Goal: Task Accomplishment & Management: Complete application form

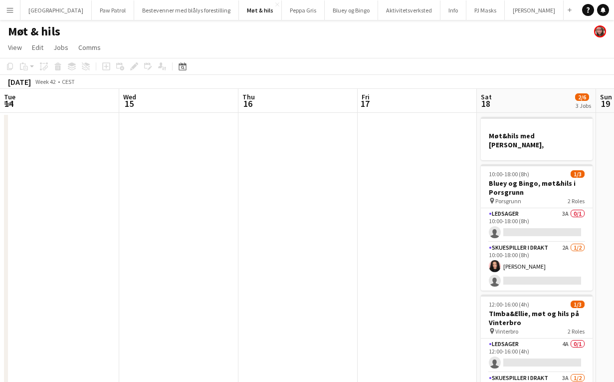
scroll to position [0, 343]
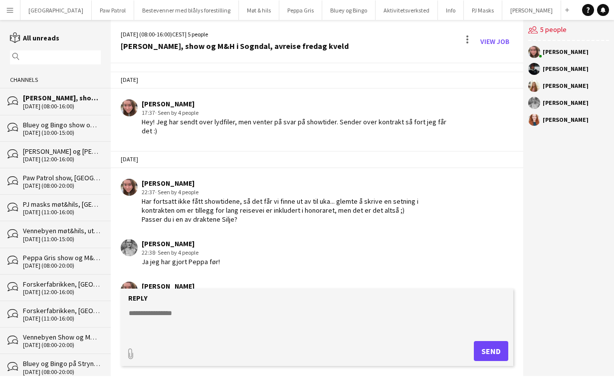
scroll to position [281, 0]
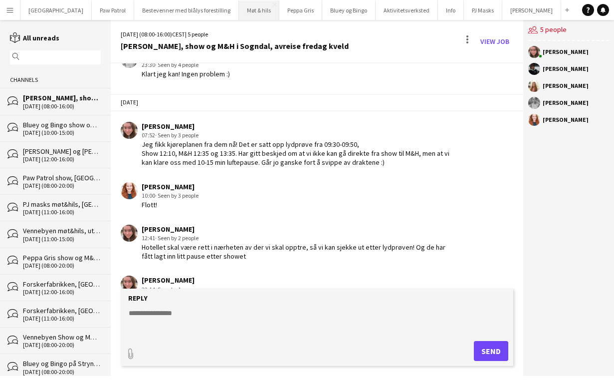
click at [239, 13] on button "Møt & hils Close" at bounding box center [259, 9] width 40 height 19
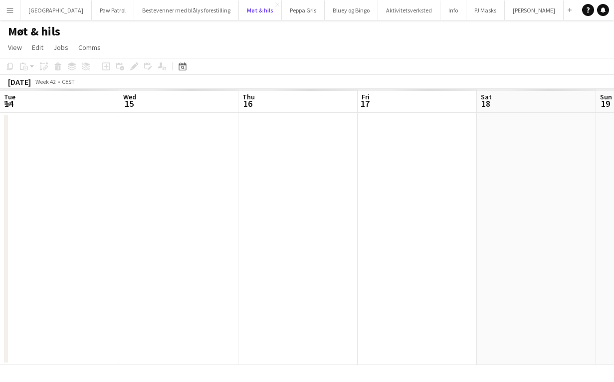
scroll to position [0, 343]
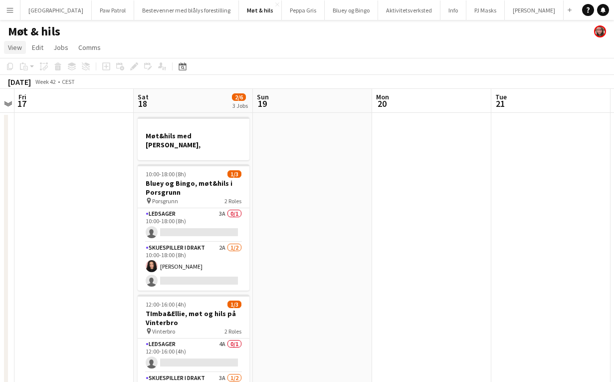
click at [12, 46] on span "View" at bounding box center [15, 47] width 14 height 9
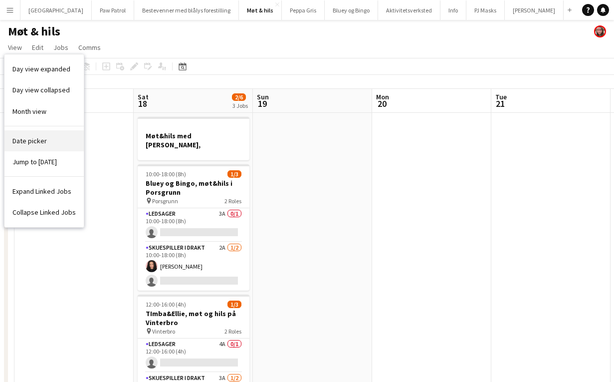
click at [28, 139] on span "Date picker" at bounding box center [29, 140] width 34 height 9
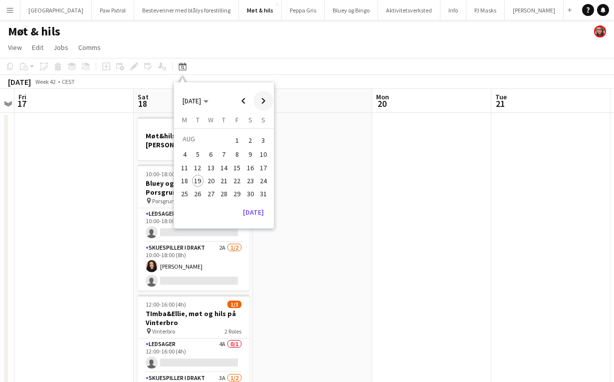
click at [262, 95] on span "Next month" at bounding box center [263, 101] width 20 height 20
click at [262, 99] on span "Next month" at bounding box center [263, 101] width 20 height 20
click at [249, 184] on span "18" at bounding box center [250, 178] width 12 height 12
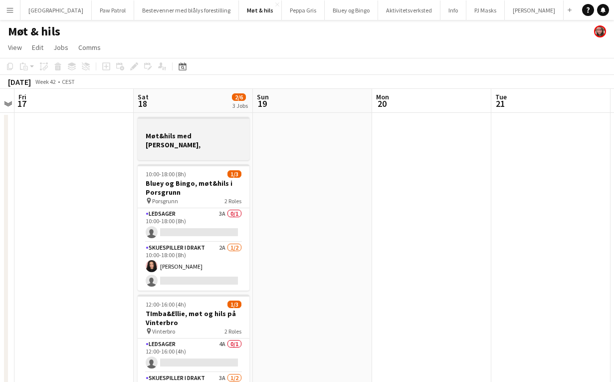
click at [189, 149] on div at bounding box center [194, 153] width 112 height 8
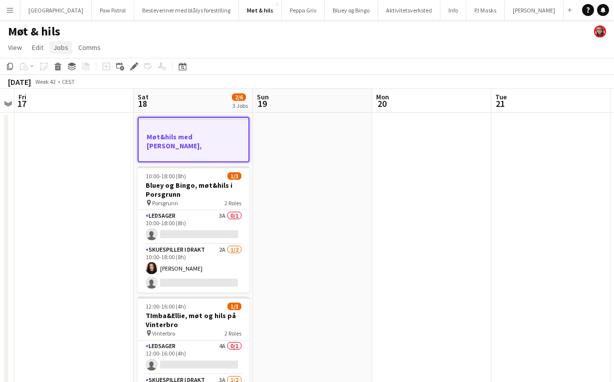
click at [62, 49] on span "Jobs" at bounding box center [60, 47] width 15 height 9
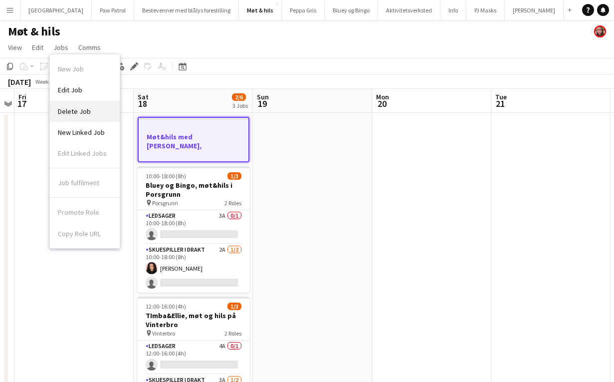
click at [76, 112] on span "Delete Job" at bounding box center [74, 111] width 33 height 9
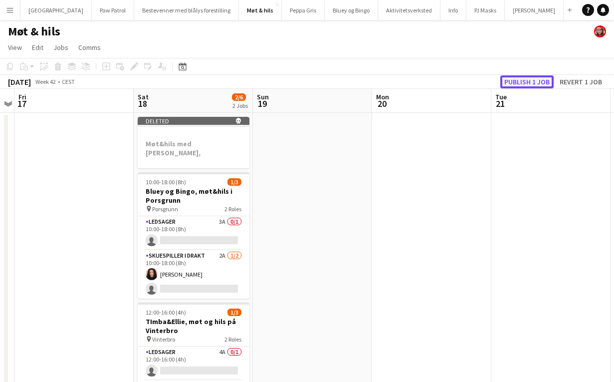
click at [530, 84] on button "Publish 1 job" at bounding box center [526, 81] width 53 height 13
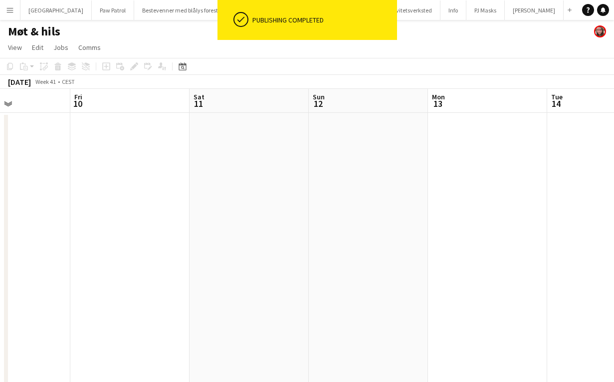
scroll to position [0, 286]
click at [233, 159] on app-date-cell at bounding box center [250, 254] width 119 height 282
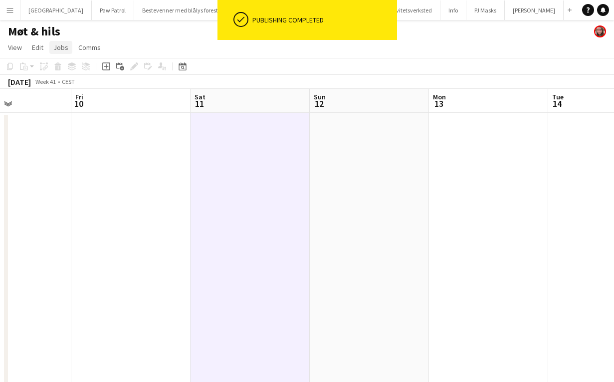
click at [59, 49] on span "Jobs" at bounding box center [60, 47] width 15 height 9
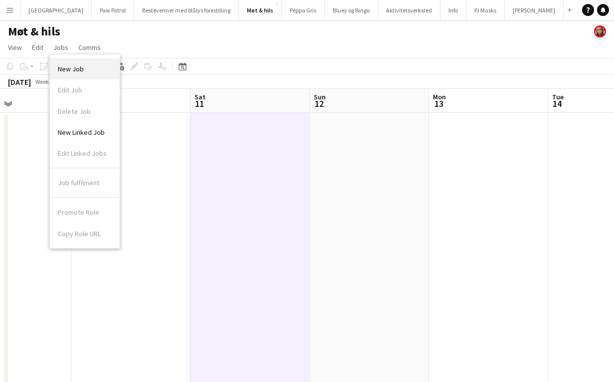
click at [71, 65] on span "New Job" at bounding box center [71, 68] width 26 height 9
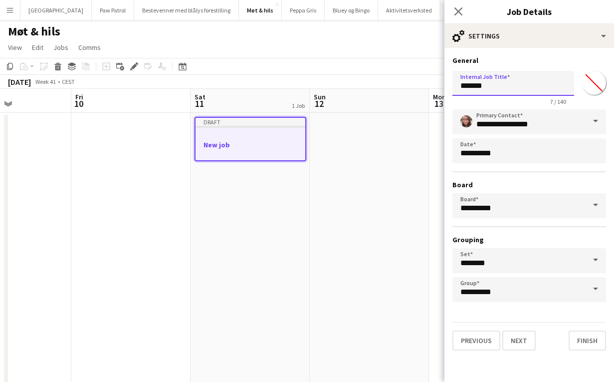
drag, startPoint x: 498, startPoint y: 88, endPoint x: 386, endPoint y: 76, distance: 112.4
click at [386, 76] on body "Menu Boards Boards Boards All jobs Status Workforce Workforce My Workforce Recr…" at bounding box center [307, 197] width 614 height 395
type input "**********"
click at [518, 342] on button "Next" at bounding box center [518, 340] width 33 height 20
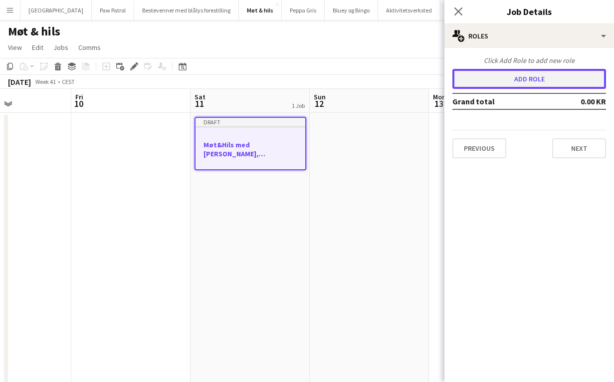
click at [519, 74] on button "Add role" at bounding box center [529, 79] width 154 height 20
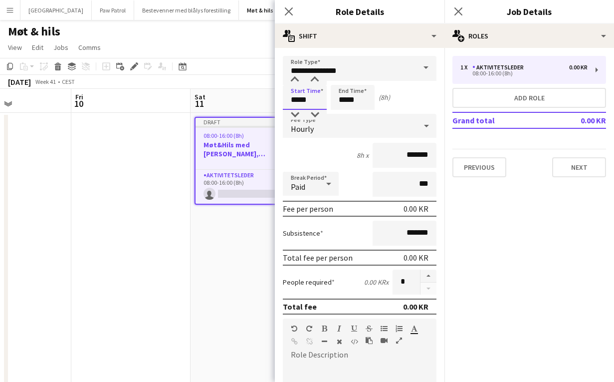
drag, startPoint x: 313, startPoint y: 100, endPoint x: 240, endPoint y: 92, distance: 73.7
click at [241, 93] on body "Menu Boards Boards Boards All jobs Status Workforce Workforce My Workforce Recr…" at bounding box center [307, 197] width 614 height 395
type input "*****"
click at [312, 156] on div "5h x *******" at bounding box center [360, 155] width 154 height 25
click at [346, 72] on input "**********" at bounding box center [360, 68] width 154 height 25
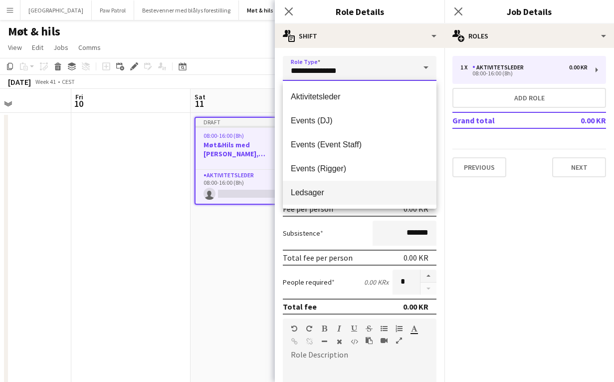
scroll to position [48, 0]
click at [336, 200] on mat-option "Skuespiller i drakt" at bounding box center [360, 193] width 154 height 24
type input "**********"
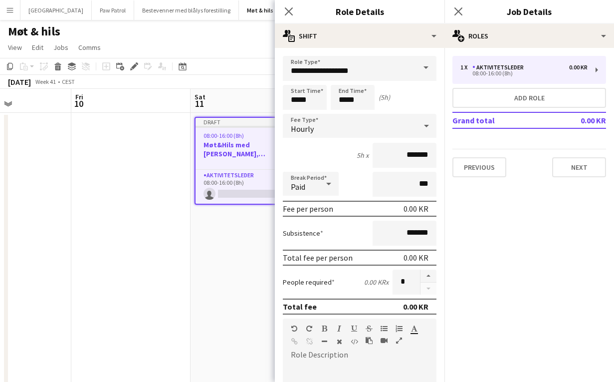
click at [353, 180] on div "Break Period Paid ***" at bounding box center [360, 184] width 154 height 25
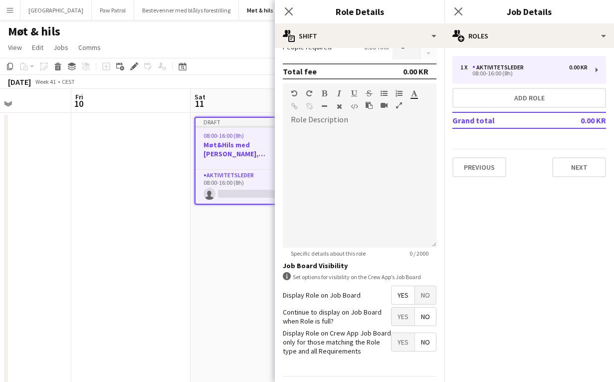
scroll to position [236, 0]
click at [400, 307] on span "Yes" at bounding box center [403, 315] width 23 height 18
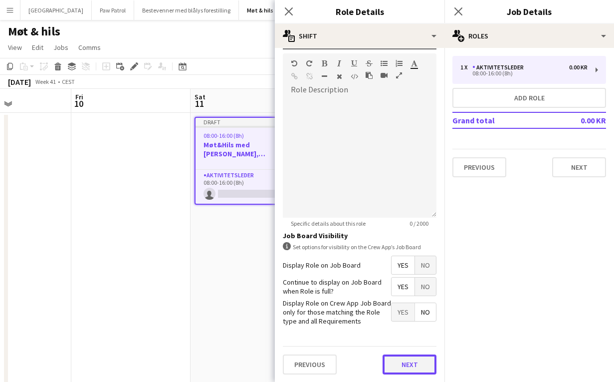
click at [415, 365] on button "Next" at bounding box center [410, 364] width 54 height 20
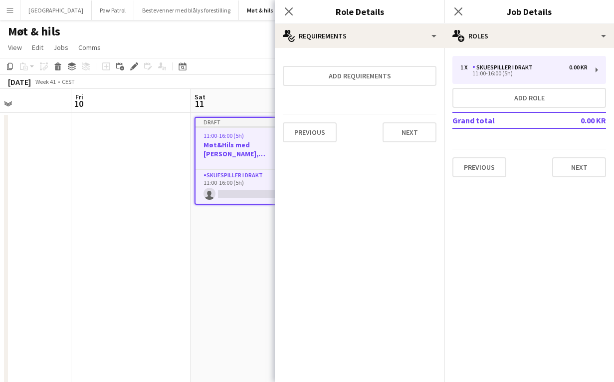
scroll to position [0, 0]
click at [583, 167] on button "Next" at bounding box center [579, 167] width 54 height 20
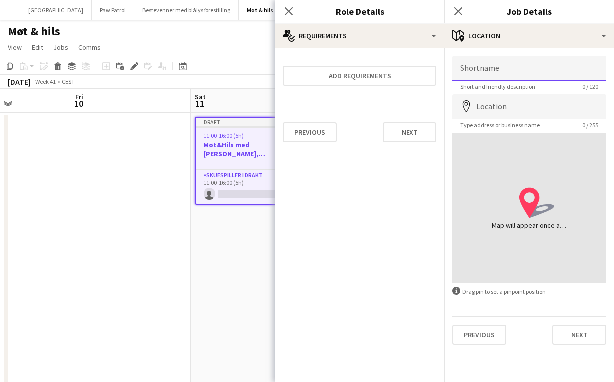
click at [496, 66] on input "Shortname" at bounding box center [529, 68] width 154 height 25
type input "*********"
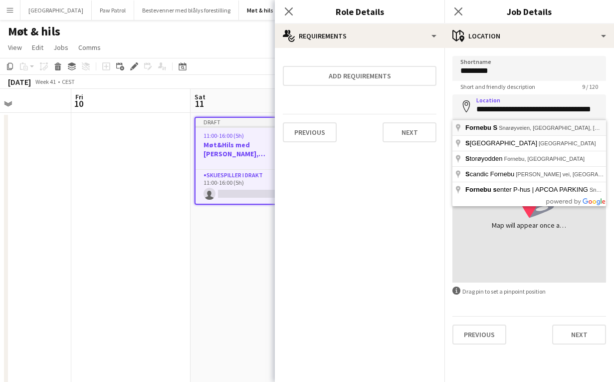
type input "**********"
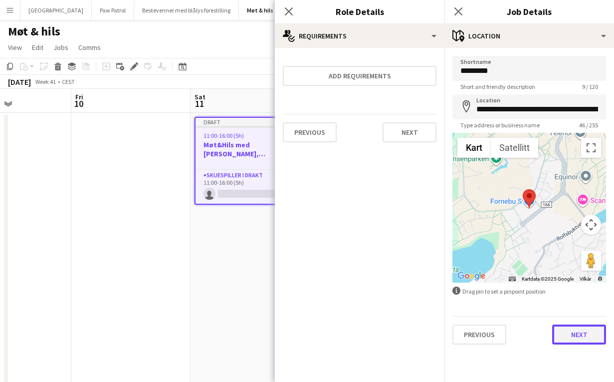
click at [575, 333] on button "Next" at bounding box center [579, 334] width 54 height 20
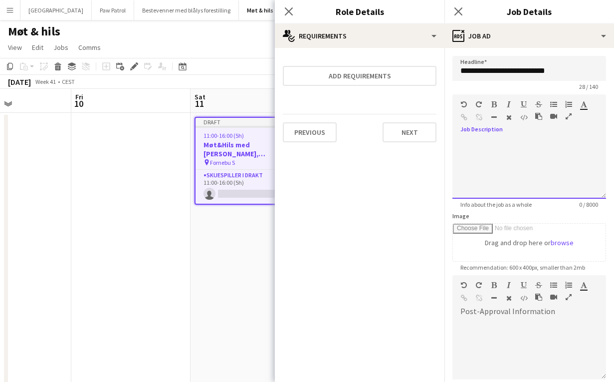
click at [516, 160] on div at bounding box center [529, 169] width 154 height 60
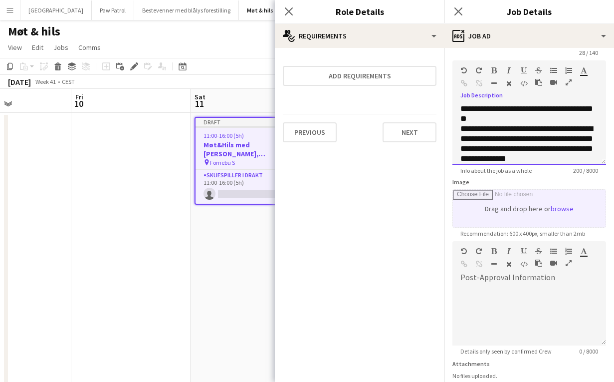
scroll to position [111, 0]
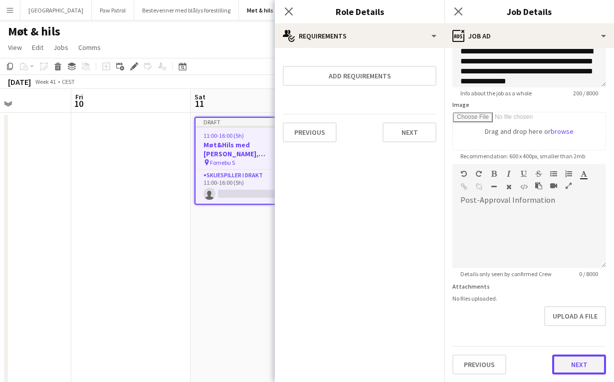
click at [587, 367] on button "Next" at bounding box center [579, 364] width 54 height 20
type input "*******"
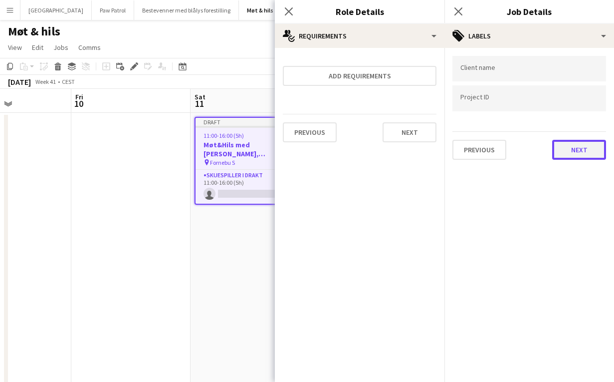
click at [575, 144] on button "Next" at bounding box center [579, 150] width 54 height 20
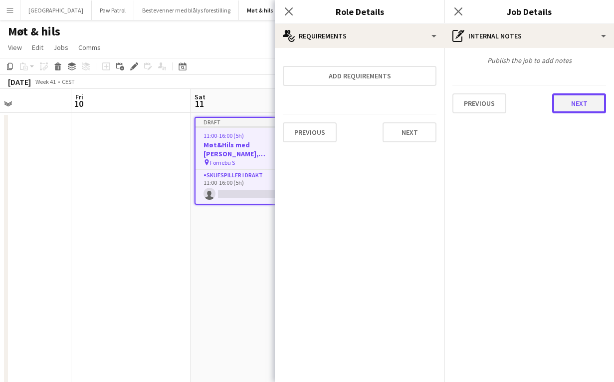
click at [575, 103] on button "Next" at bounding box center [579, 103] width 54 height 20
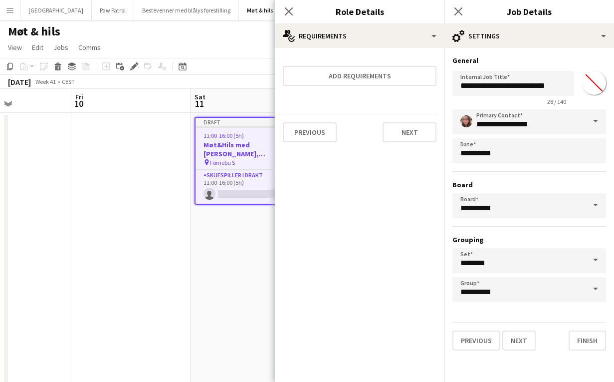
scroll to position [13, 0]
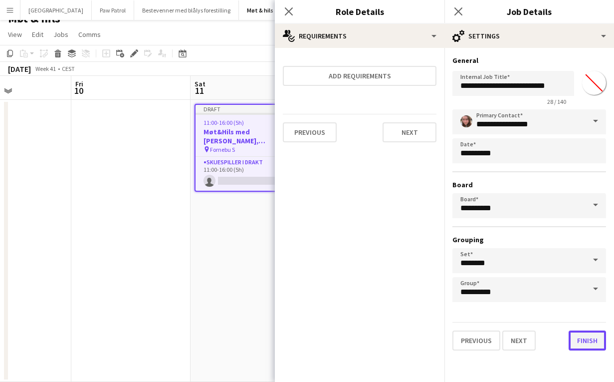
click at [584, 347] on button "Finish" at bounding box center [587, 340] width 37 height 20
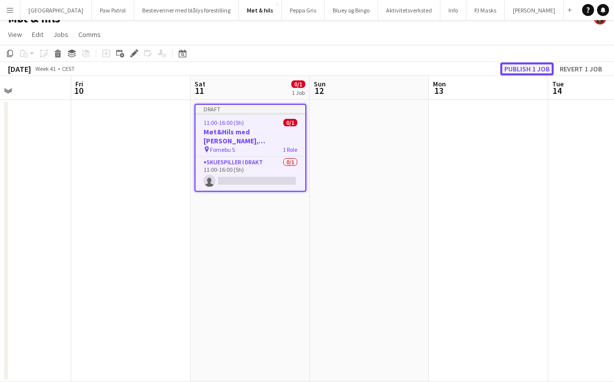
click at [521, 69] on button "Publish 1 job" at bounding box center [526, 68] width 53 height 13
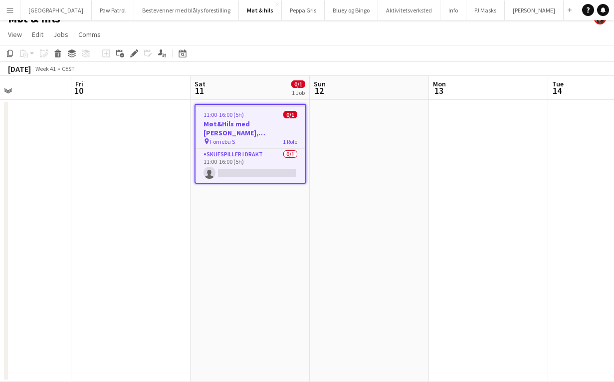
click at [12, 10] on app-icon "Menu" at bounding box center [10, 10] width 8 height 8
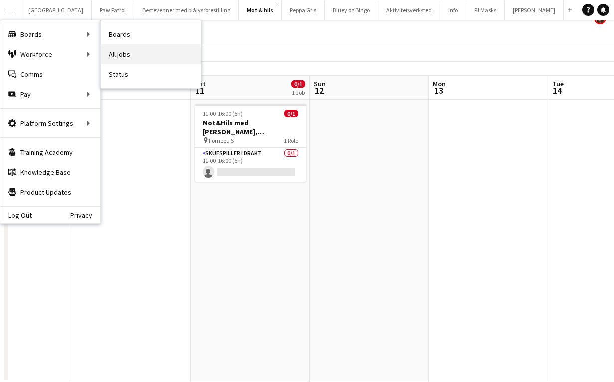
click at [118, 53] on link "All jobs" at bounding box center [151, 54] width 100 height 20
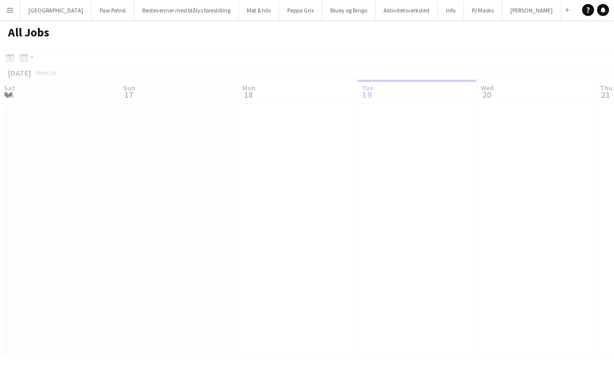
scroll to position [0, 238]
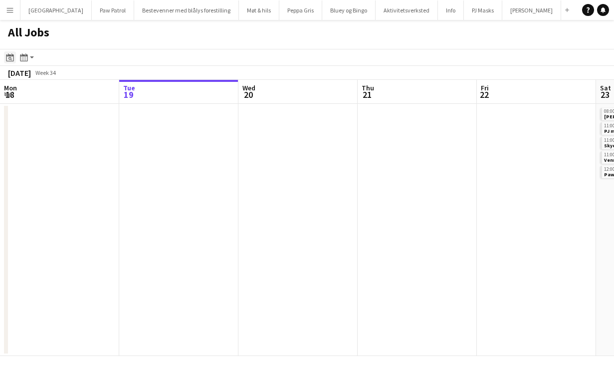
click at [7, 57] on icon "Date picker" at bounding box center [10, 57] width 8 height 8
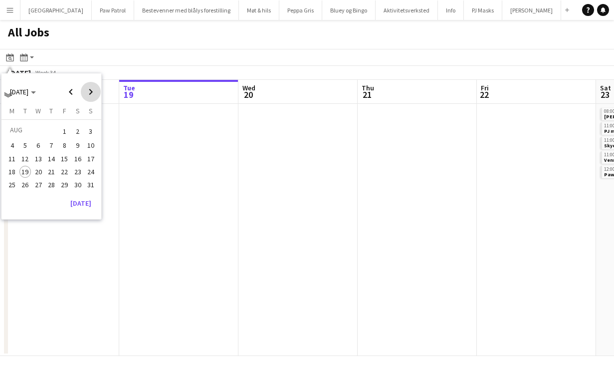
click at [91, 93] on span "Next month" at bounding box center [91, 92] width 20 height 20
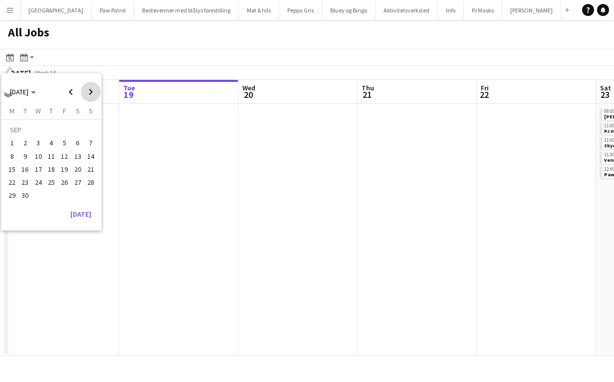
click at [91, 93] on span "Next month" at bounding box center [91, 92] width 20 height 20
click at [76, 170] on span "18" at bounding box center [78, 169] width 12 height 12
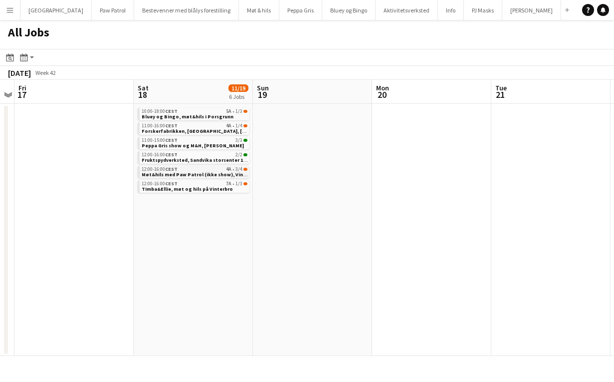
click at [155, 171] on span "Møt&hils med Paw Patrol (ikke show), Vinterbro, lørdag 18. oktober" at bounding box center [224, 174] width 165 height 6
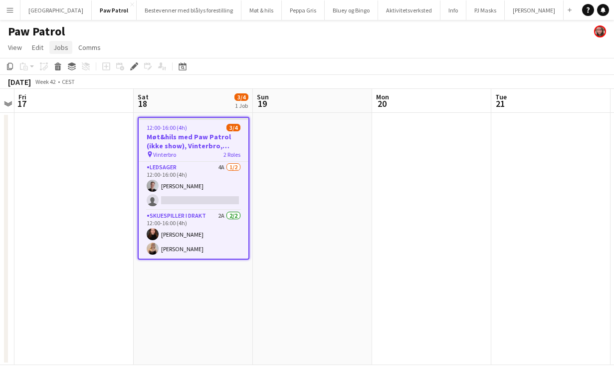
click at [61, 50] on span "Jobs" at bounding box center [60, 47] width 15 height 9
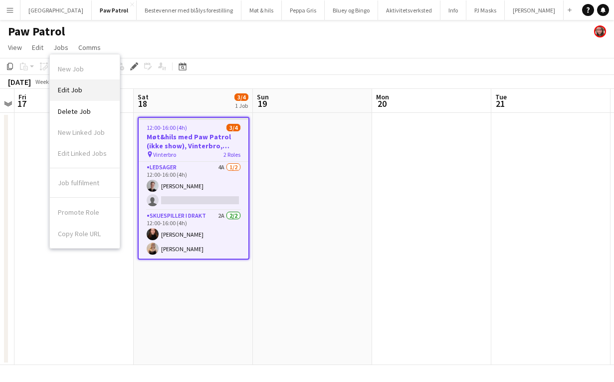
click at [78, 89] on span "Edit Job" at bounding box center [70, 89] width 24 height 9
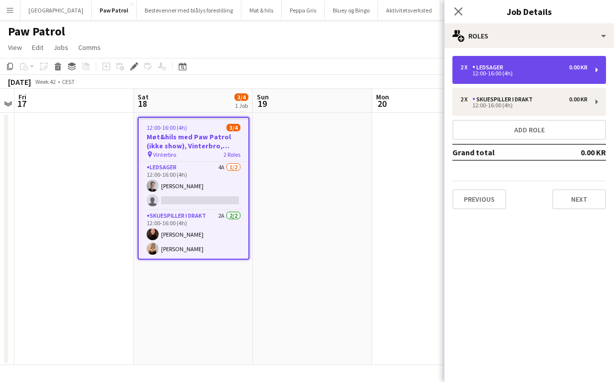
click at [513, 73] on div "12:00-16:00 (4h)" at bounding box center [523, 73] width 127 height 5
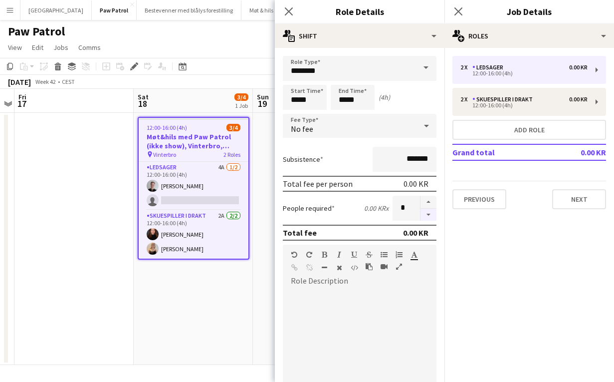
click at [427, 217] on button "button" at bounding box center [428, 214] width 16 height 12
type input "*"
click at [588, 200] on button "Next" at bounding box center [579, 199] width 54 height 20
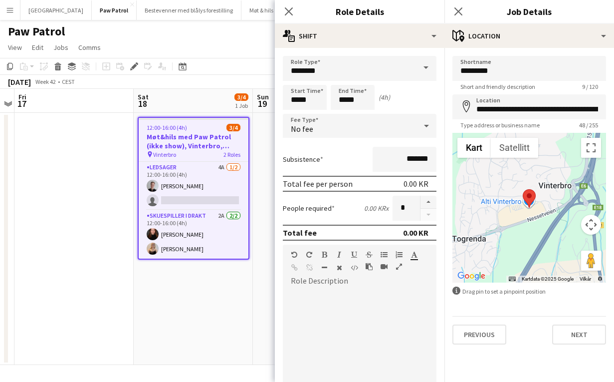
scroll to position [191, 0]
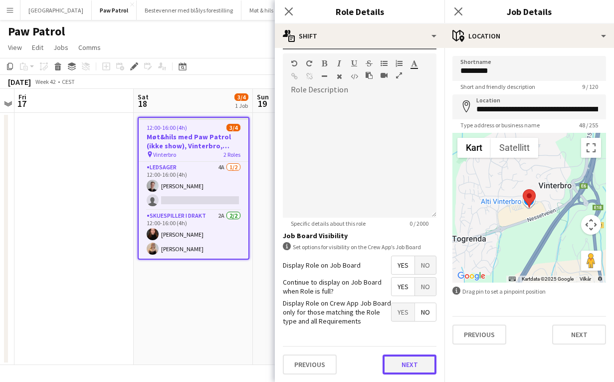
click at [386, 362] on button "Next" at bounding box center [410, 364] width 54 height 20
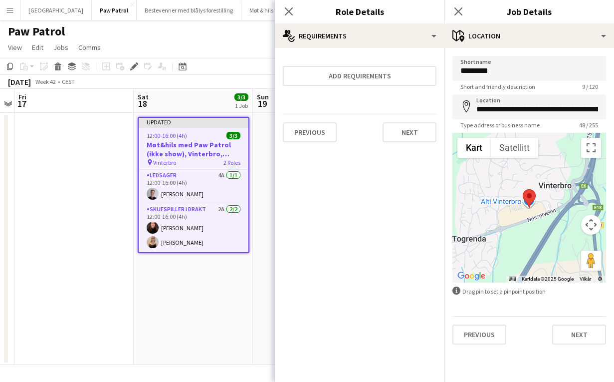
scroll to position [0, 0]
click at [396, 135] on button "Next" at bounding box center [410, 132] width 54 height 20
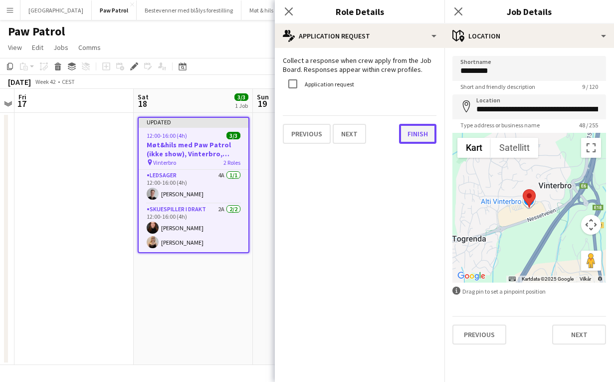
click at [413, 135] on button "Finish" at bounding box center [417, 134] width 37 height 20
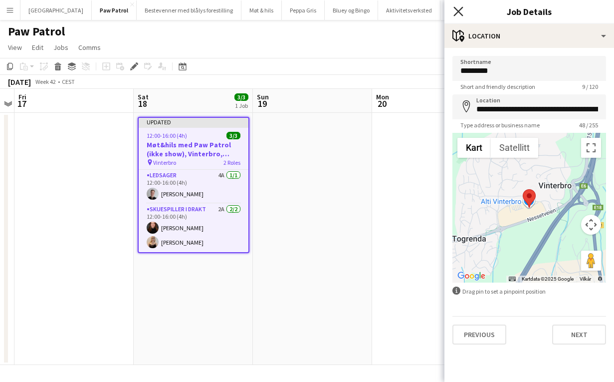
click at [461, 12] on icon "Close pop-in" at bounding box center [457, 10] width 9 height 9
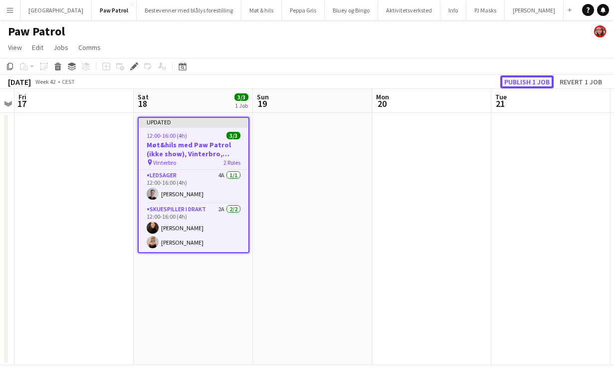
click at [527, 79] on button "Publish 1 job" at bounding box center [526, 81] width 53 height 13
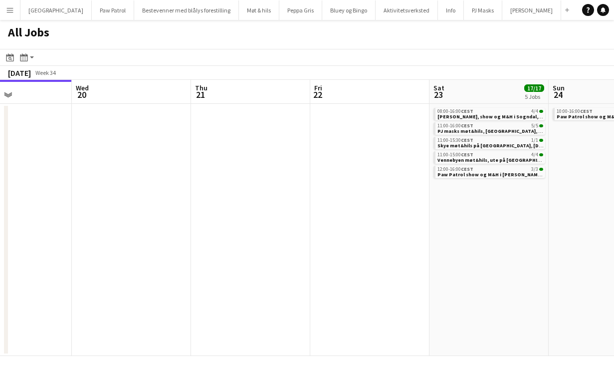
scroll to position [0, 308]
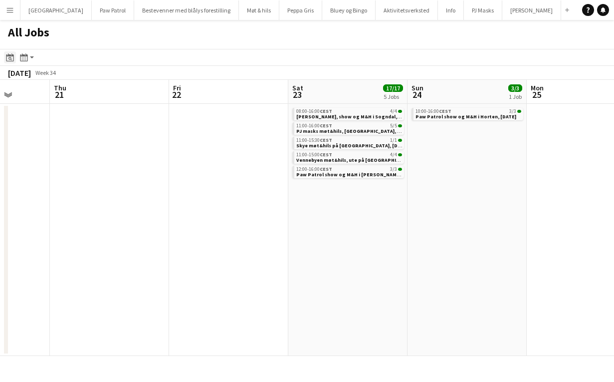
click at [9, 55] on icon at bounding box center [9, 57] width 7 height 8
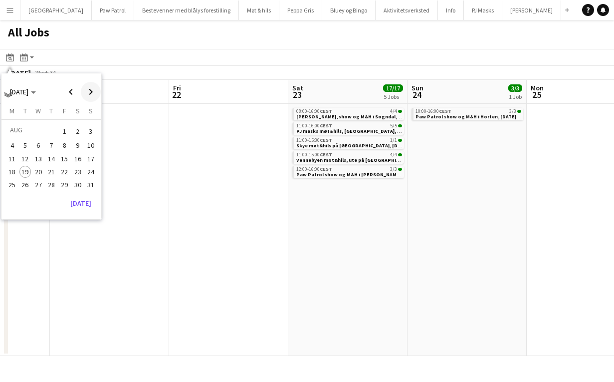
click at [92, 93] on span "Next month" at bounding box center [91, 92] width 20 height 20
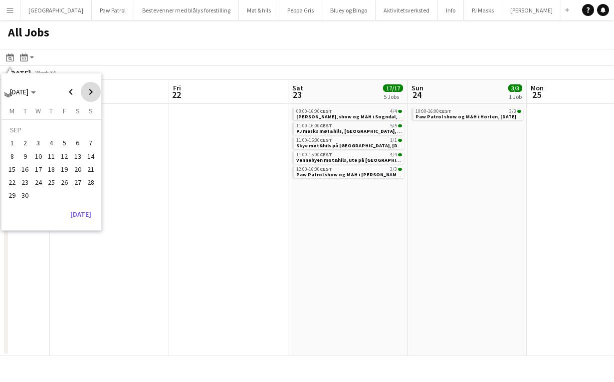
click at [92, 93] on span "Next month" at bounding box center [91, 92] width 20 height 20
click at [76, 167] on span "18" at bounding box center [78, 169] width 12 height 12
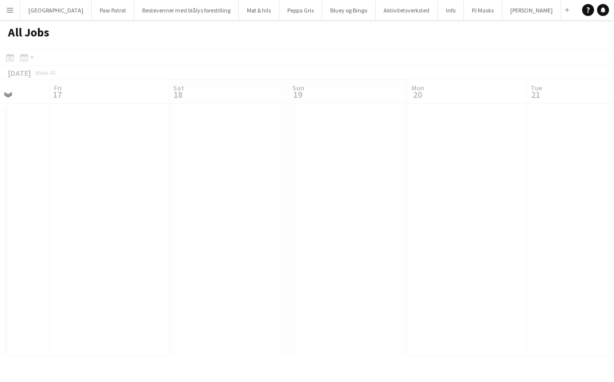
scroll to position [0, 343]
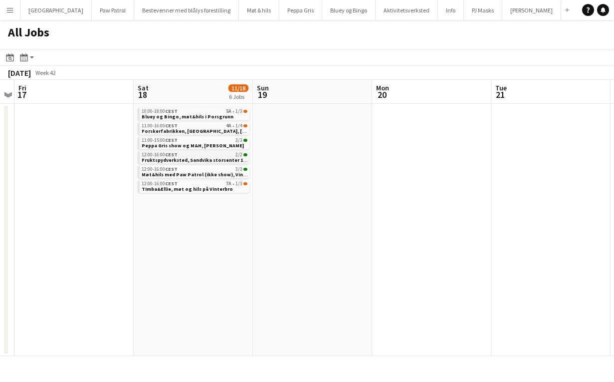
click at [172, 160] on span "Fruktspydverksted, Sandvika storsenter 18. oktober" at bounding box center [205, 160] width 127 height 6
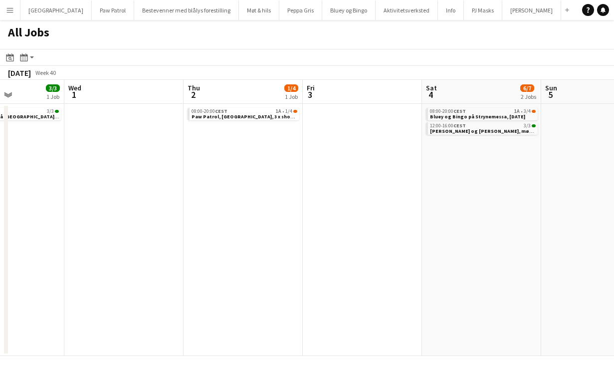
scroll to position [0, 266]
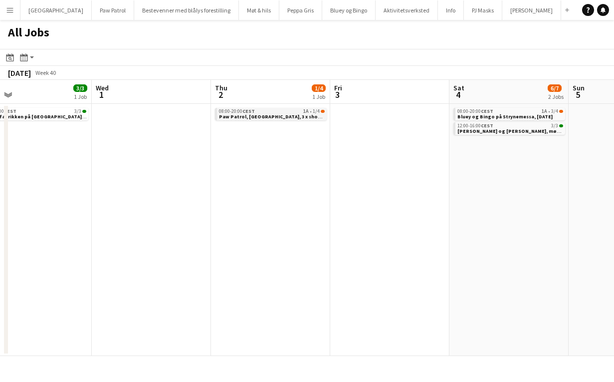
click at [264, 117] on span "Paw Patrol, [GEOGRAPHIC_DATA], 3 x show, [PERSON_NAME] M&H" at bounding box center [297, 116] width 157 height 6
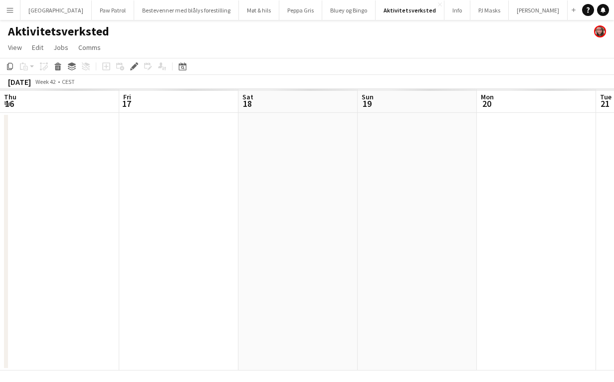
scroll to position [0, 343]
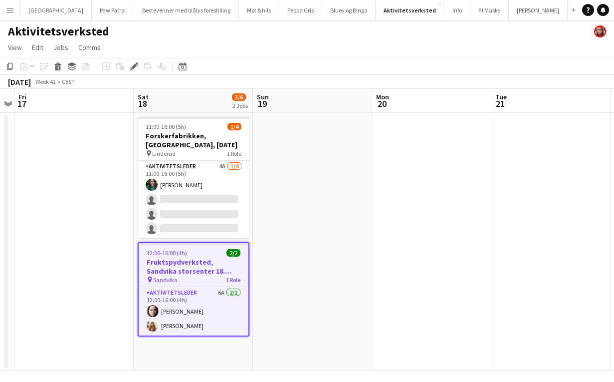
click at [194, 264] on h3 "Fruktspydverksted, Sandvika storsenter 18. oktober" at bounding box center [194, 266] width 110 height 18
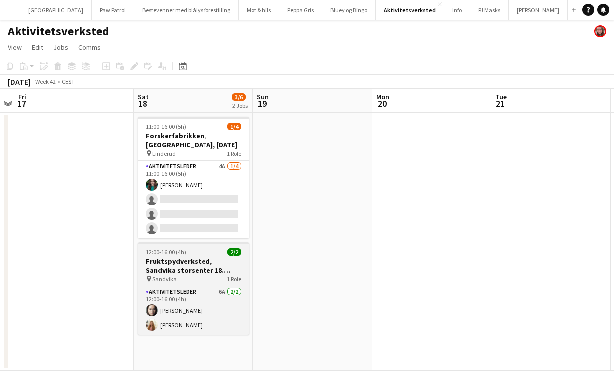
click at [194, 264] on h3 "Fruktspydverksted, Sandvika storsenter 18. oktober" at bounding box center [194, 265] width 112 height 18
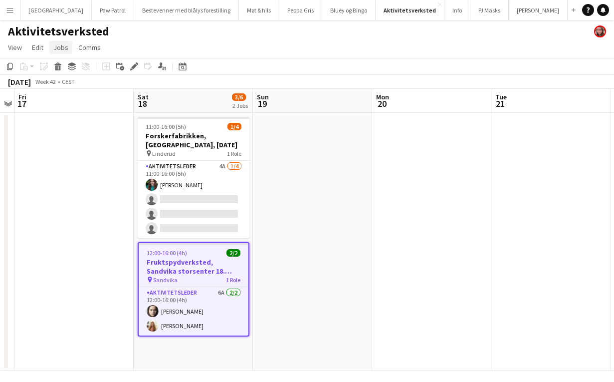
click at [65, 48] on span "Jobs" at bounding box center [60, 47] width 15 height 9
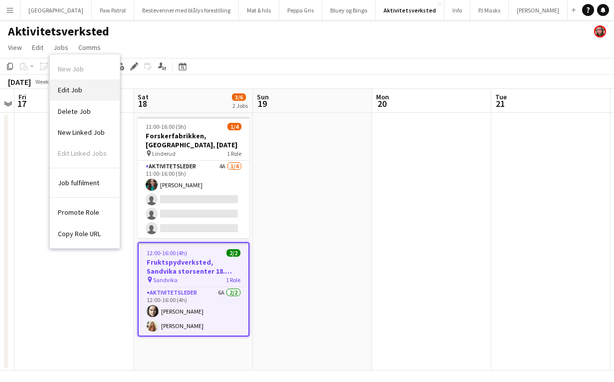
click at [75, 85] on span "Edit Job" at bounding box center [70, 89] width 24 height 9
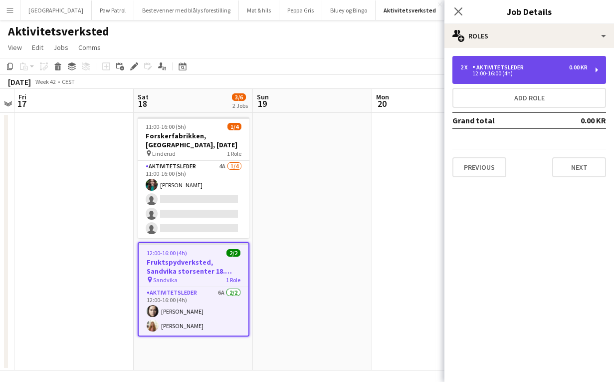
click at [509, 75] on div "12:00-16:00 (4h)" at bounding box center [523, 73] width 127 height 5
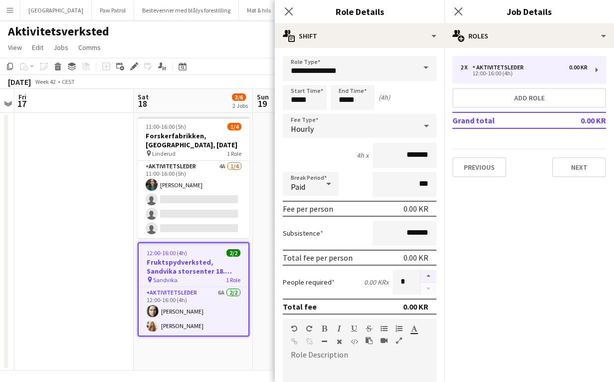
click at [429, 273] on button "button" at bounding box center [428, 275] width 16 height 13
type input "*"
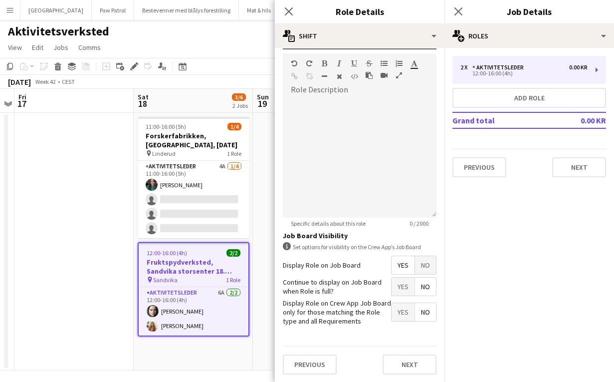
click at [399, 292] on span "Yes" at bounding box center [403, 286] width 23 height 18
click at [398, 360] on button "Next" at bounding box center [410, 364] width 54 height 20
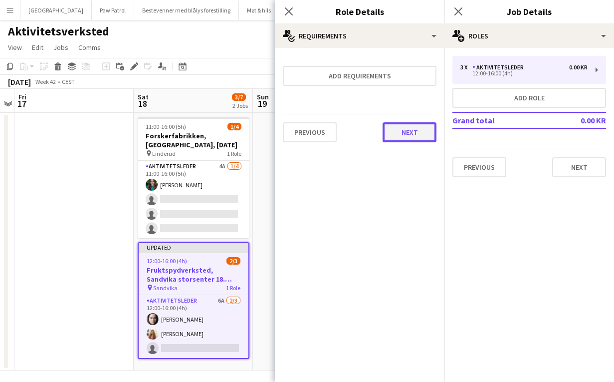
click at [401, 136] on button "Next" at bounding box center [410, 132] width 54 height 20
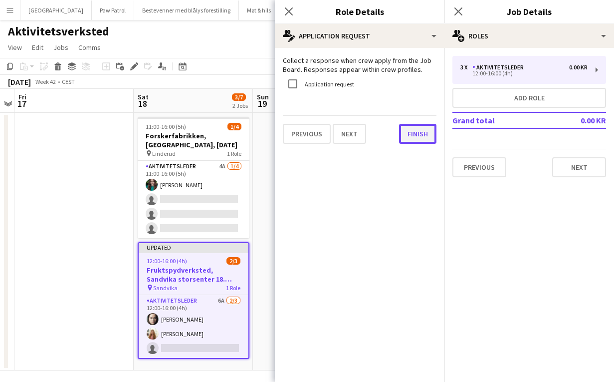
click at [405, 137] on button "Finish" at bounding box center [417, 134] width 37 height 20
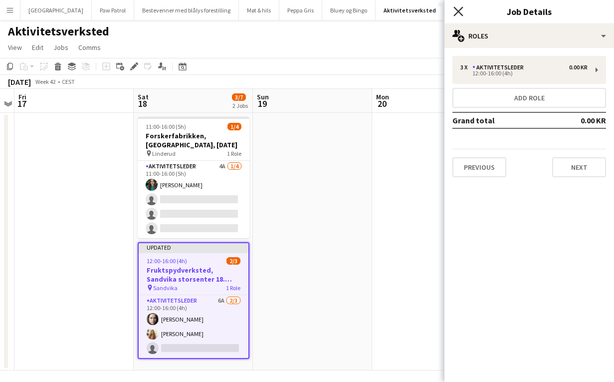
click at [460, 11] on icon "Close pop-in" at bounding box center [457, 10] width 9 height 9
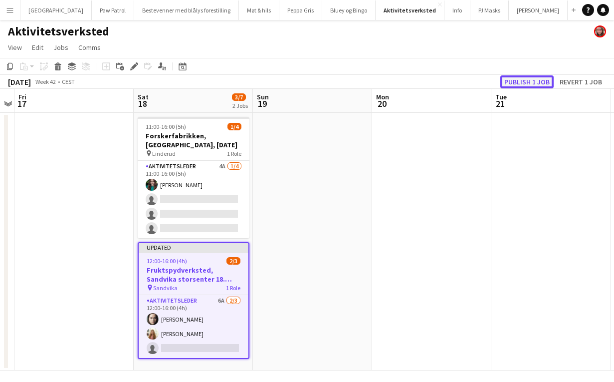
click at [526, 81] on button "Publish 1 job" at bounding box center [526, 81] width 53 height 13
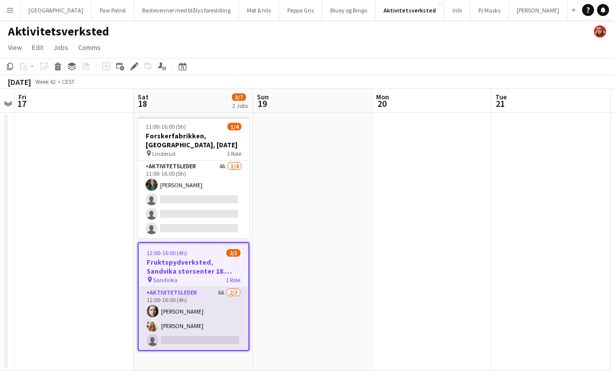
click at [200, 336] on app-card-role "Aktivitetsleder 6A 2/3 12:00-16:00 (4h) Elise Bakke Solveig Eliassen single-neu…" at bounding box center [194, 318] width 110 height 63
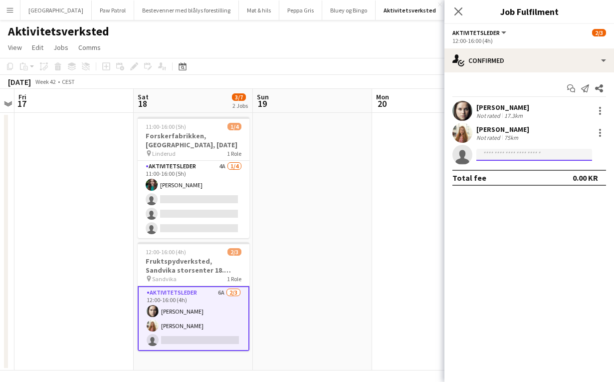
click at [501, 158] on input at bounding box center [534, 155] width 116 height 12
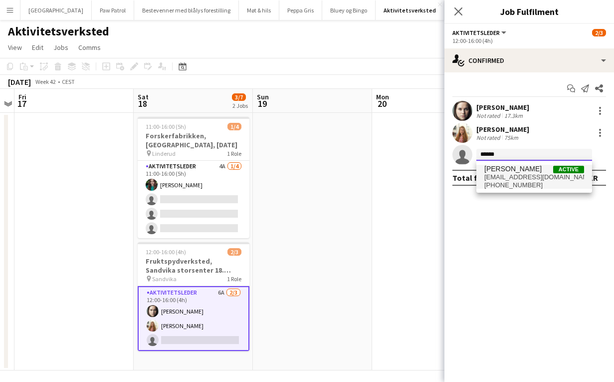
type input "******"
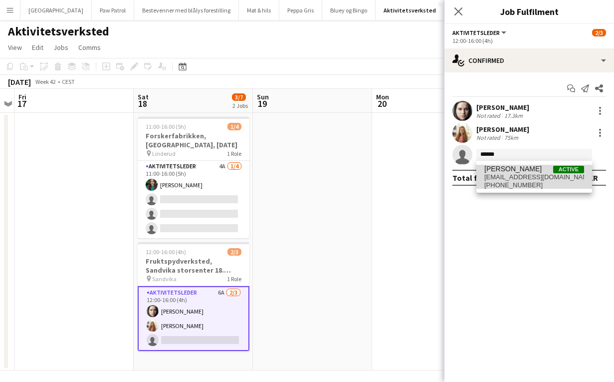
click at [529, 177] on span "kamilla.skallerud@gmail.com" at bounding box center [534, 177] width 100 height 8
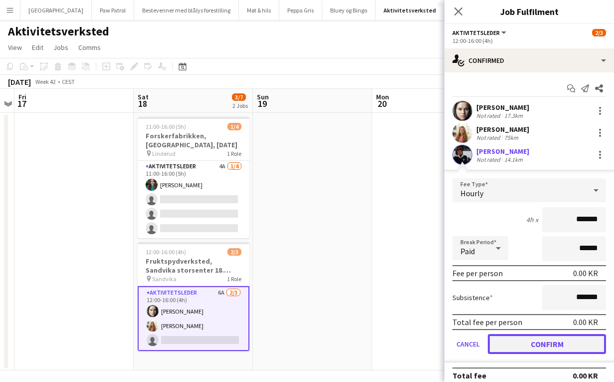
click at [542, 348] on button "Confirm" at bounding box center [547, 344] width 118 height 20
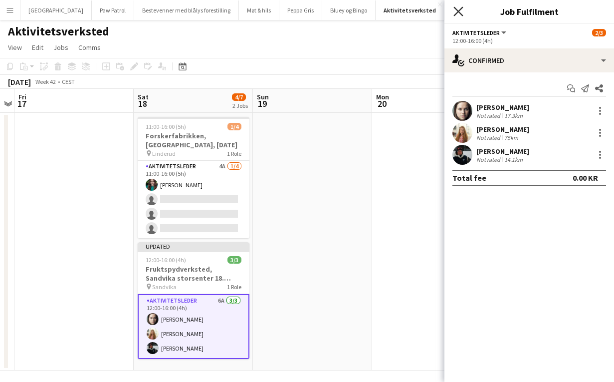
click at [459, 7] on icon "Close pop-in" at bounding box center [457, 10] width 9 height 9
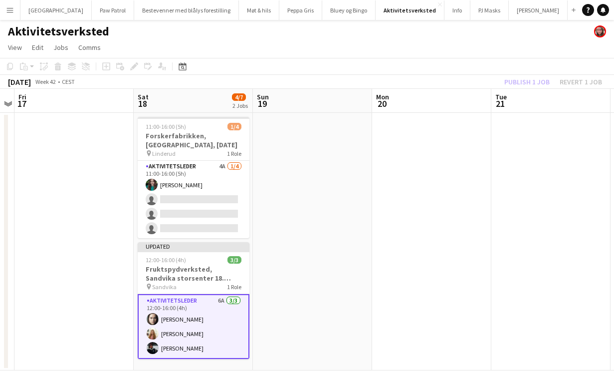
click at [521, 80] on div "Publish 1 job Revert 1 job" at bounding box center [553, 81] width 122 height 13
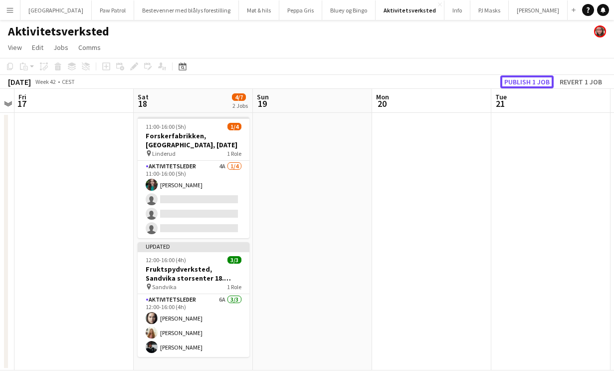
click at [521, 80] on button "Publish 1 job" at bounding box center [526, 81] width 53 height 13
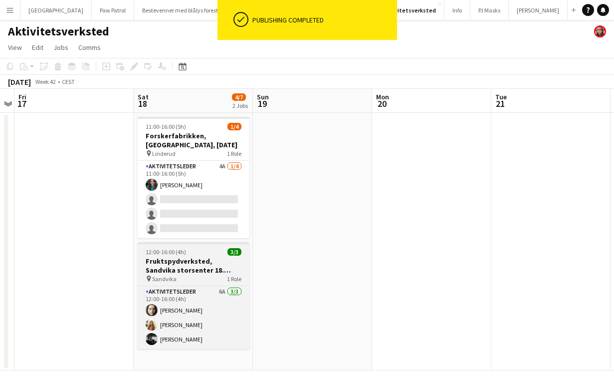
click at [177, 264] on h3 "Fruktspydverksted, Sandvika storsenter 18. oktober" at bounding box center [194, 265] width 112 height 18
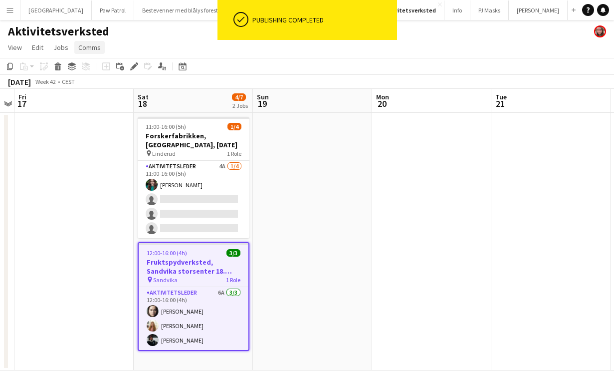
click at [97, 48] on span "Comms" at bounding box center [89, 47] width 22 height 9
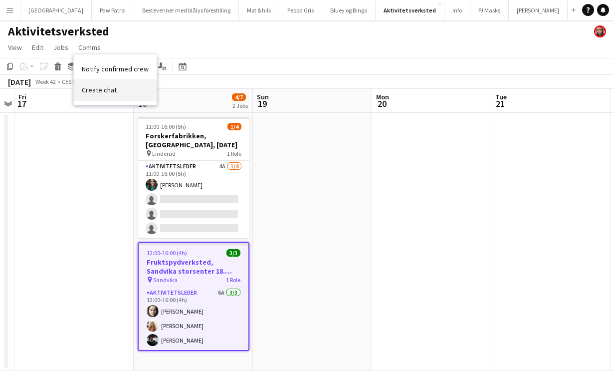
click at [106, 88] on span "Create chat" at bounding box center [99, 89] width 35 height 9
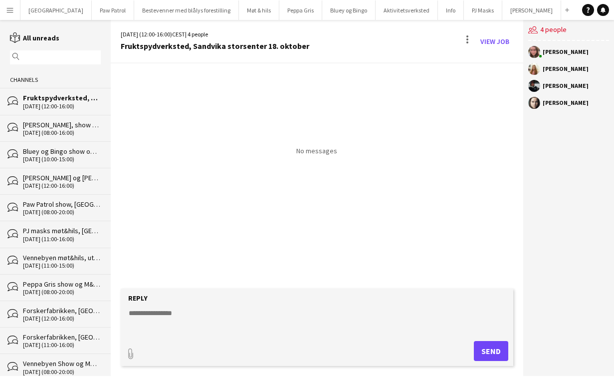
click at [184, 338] on form "Reply paperclip Send" at bounding box center [317, 326] width 393 height 77
click at [184, 322] on textarea at bounding box center [319, 321] width 383 height 26
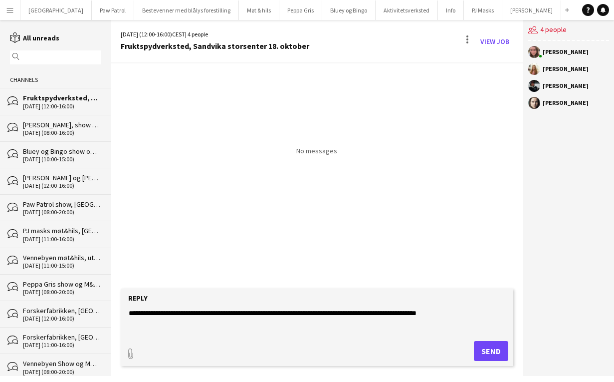
type textarea "**********"
click at [492, 350] on button "Send" at bounding box center [491, 351] width 34 height 20
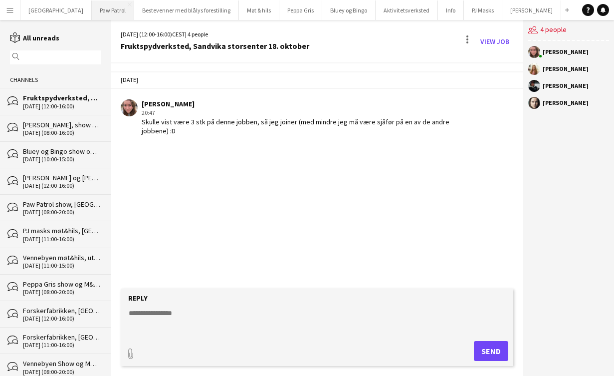
click at [92, 12] on button "Paw Patrol Close" at bounding box center [113, 9] width 42 height 19
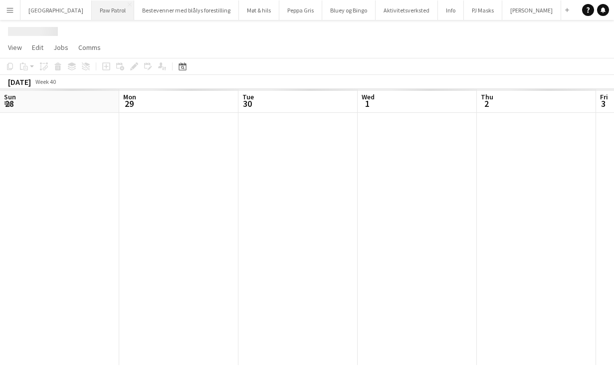
scroll to position [0, 343]
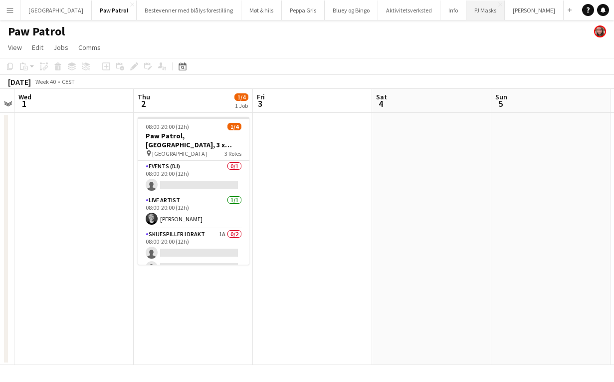
click at [466, 19] on button "PJ Masks Close" at bounding box center [485, 9] width 38 height 19
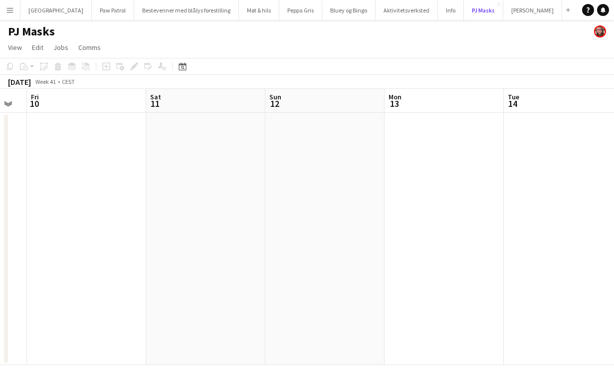
scroll to position [0, 453]
click at [11, 11] on app-icon "Menu" at bounding box center [10, 10] width 8 height 8
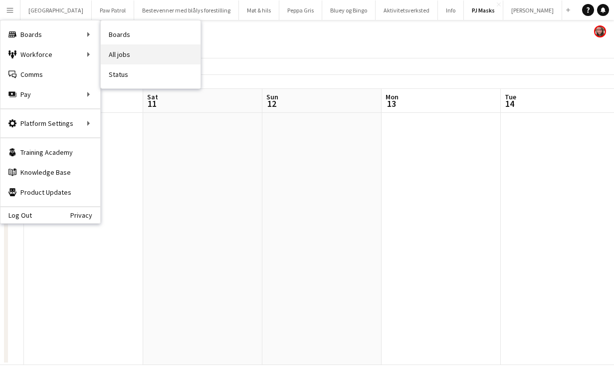
click at [118, 48] on link "All jobs" at bounding box center [151, 54] width 100 height 20
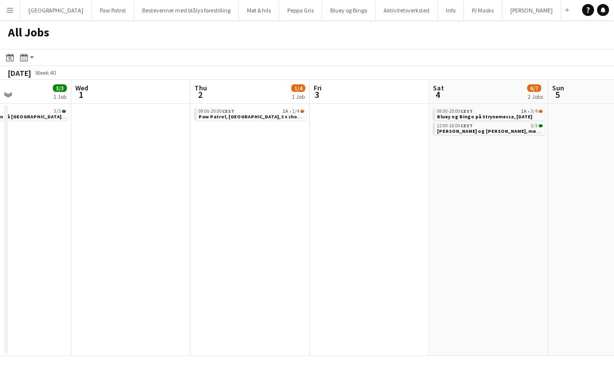
scroll to position [0, 293]
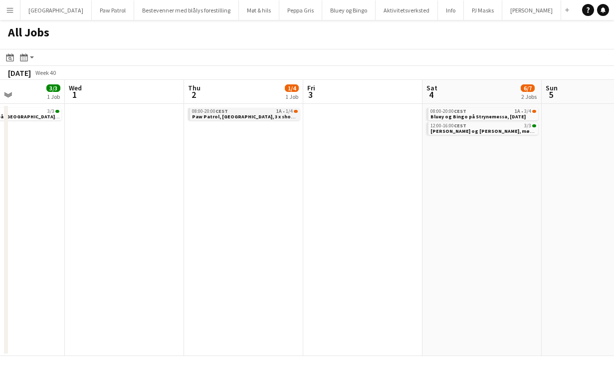
click at [255, 109] on div "08:00-20:00 CEST 1A • 1/4" at bounding box center [245, 111] width 106 height 5
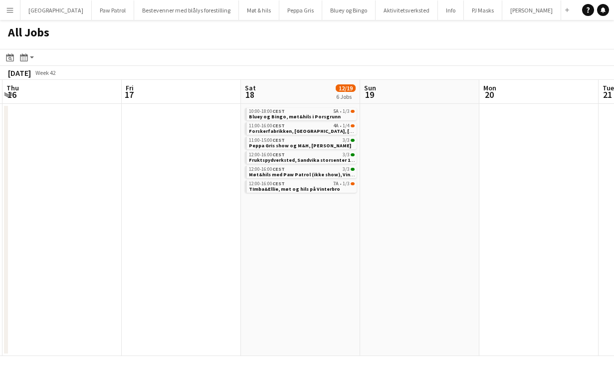
scroll to position [0, 485]
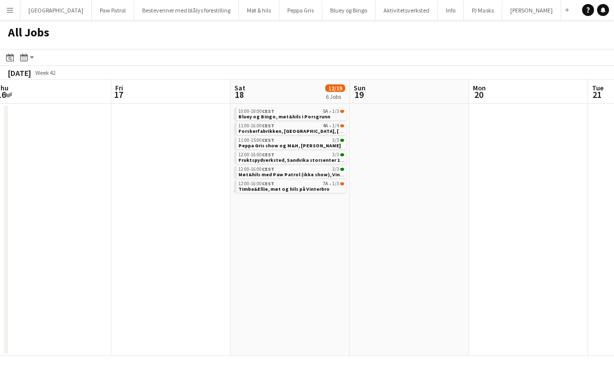
click at [17, 16] on button "Menu" at bounding box center [10, 10] width 20 height 20
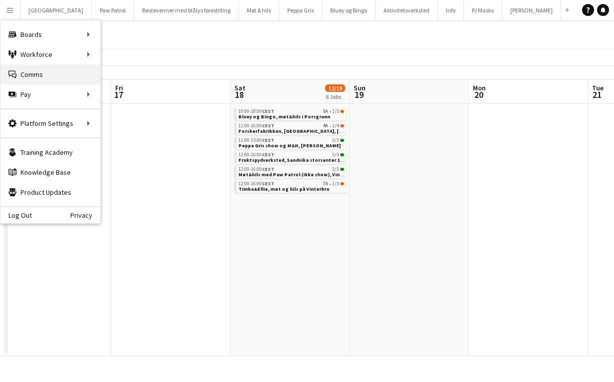
click at [32, 69] on link "Comms Comms" at bounding box center [50, 74] width 100 height 20
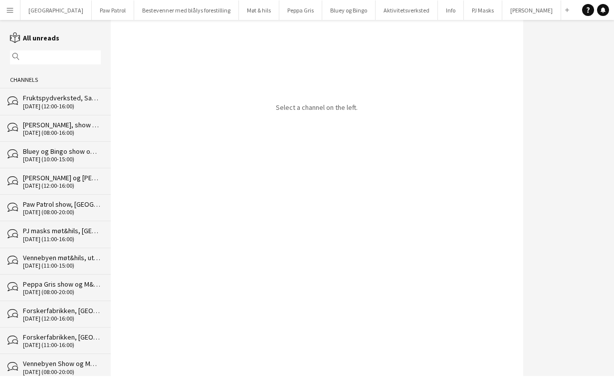
click at [50, 124] on div "Peppa Gris, show og M&H i Sogndal, avreise fredag kveld" at bounding box center [62, 124] width 78 height 9
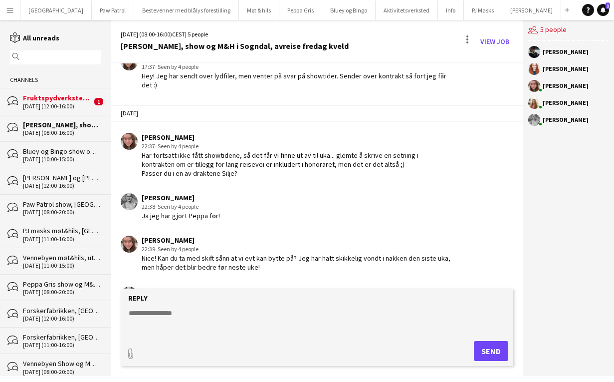
scroll to position [299, 0]
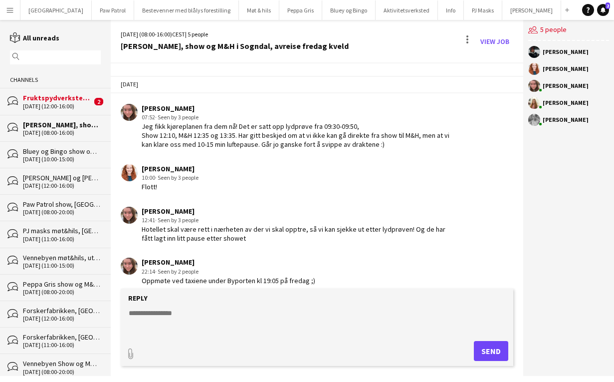
click at [59, 105] on div "18-10-2025 (12:00-16:00)" at bounding box center [57, 106] width 69 height 7
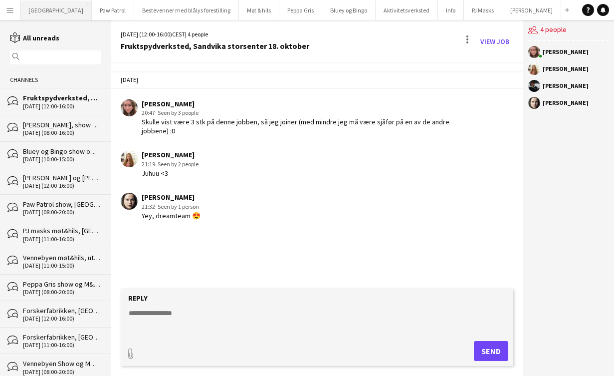
click at [37, 13] on button "Vennebyen Close" at bounding box center [55, 9] width 71 height 19
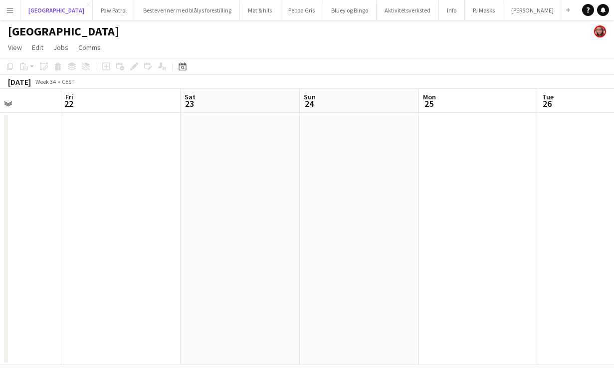
scroll to position [0, 284]
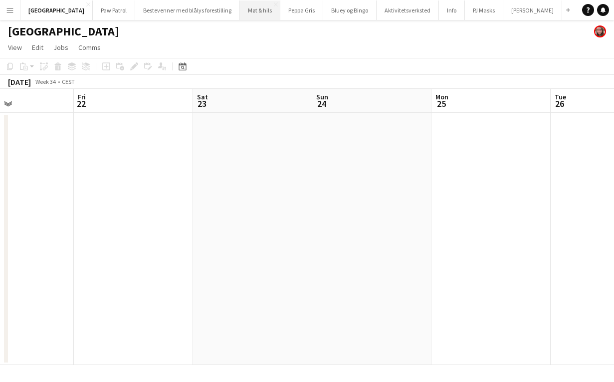
click at [240, 15] on button "Møt & hils Close" at bounding box center [260, 9] width 40 height 19
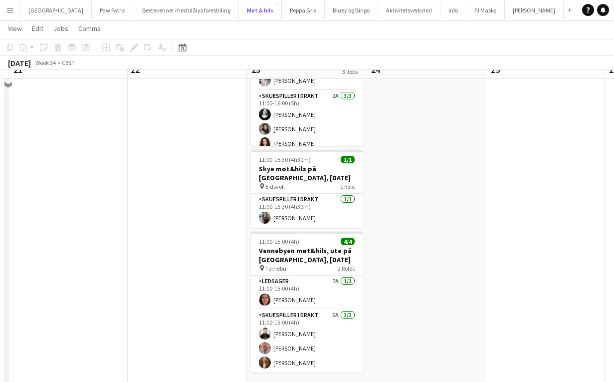
scroll to position [130, 0]
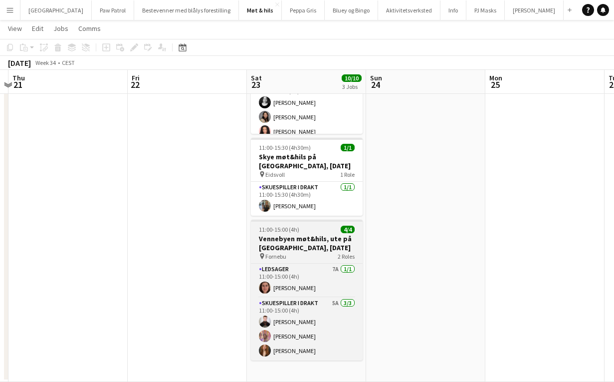
click at [274, 248] on h3 "Vennebyen møt&hils, ute på Fornebu, lørdag 23. august" at bounding box center [307, 243] width 112 height 18
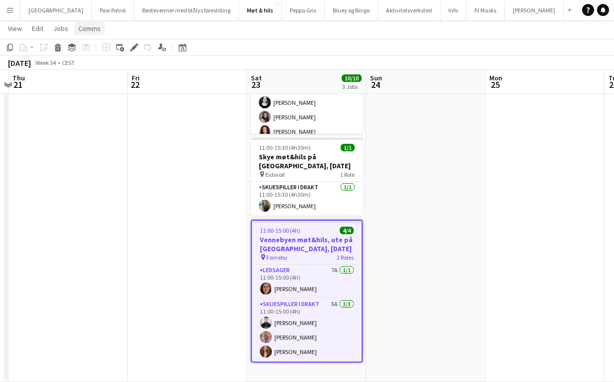
click at [81, 26] on span "Comms" at bounding box center [89, 28] width 22 height 9
click at [100, 68] on span "Create chat" at bounding box center [99, 70] width 35 height 9
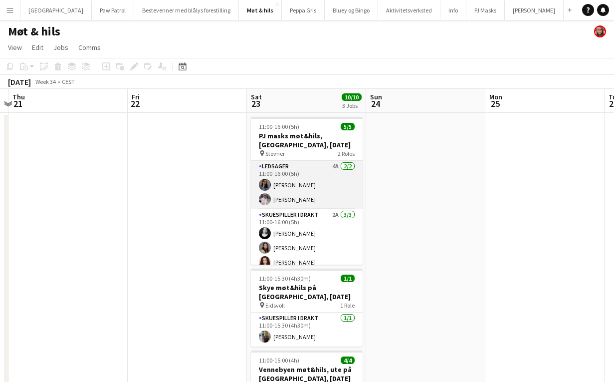
scroll to position [7, 0]
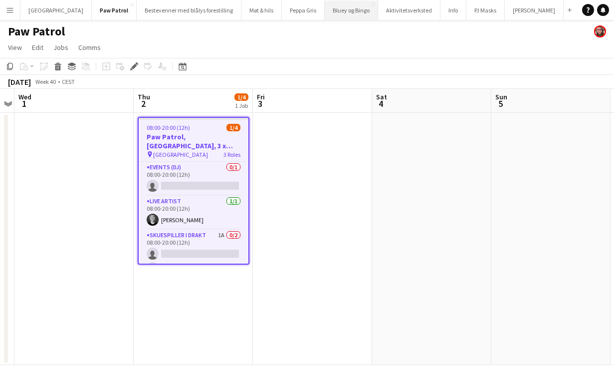
click at [325, 11] on button "Bluey og Bingo Close" at bounding box center [351, 9] width 53 height 19
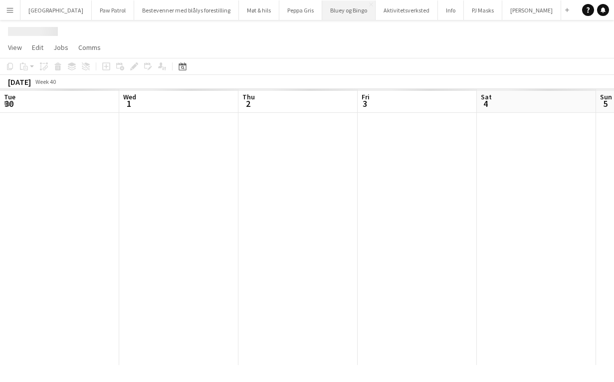
scroll to position [0, 343]
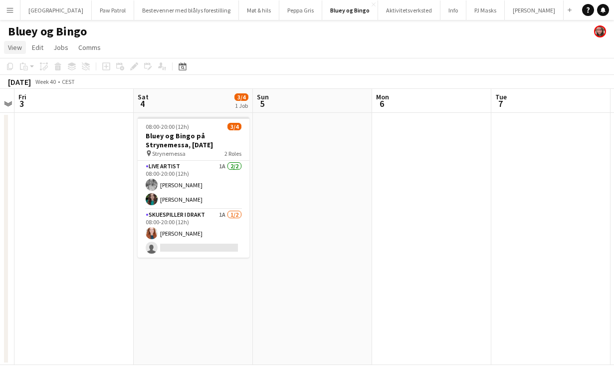
click at [19, 47] on span "View" at bounding box center [15, 47] width 14 height 9
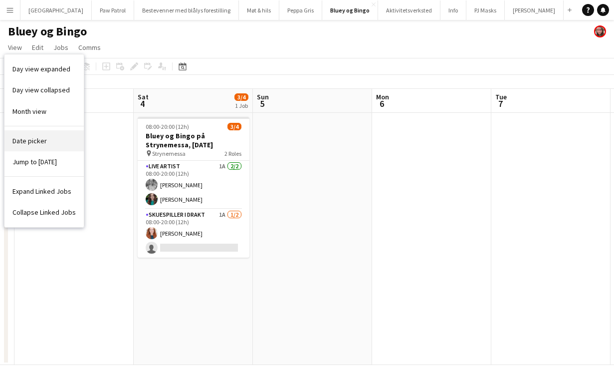
click at [31, 135] on link "Date picker" at bounding box center [43, 140] width 79 height 21
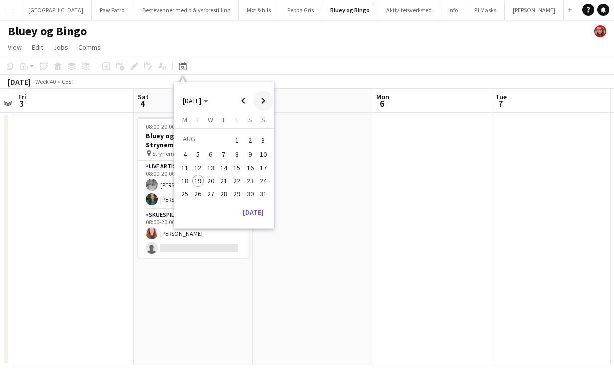
click at [265, 101] on span "Next month" at bounding box center [263, 101] width 20 height 20
click at [251, 167] on span "13" at bounding box center [250, 165] width 12 height 12
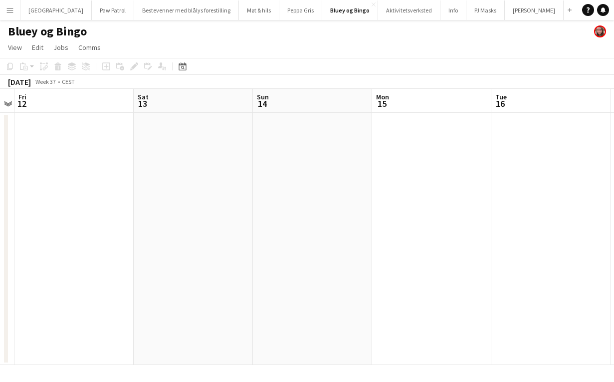
click at [201, 140] on app-date-cell at bounding box center [193, 239] width 119 height 252
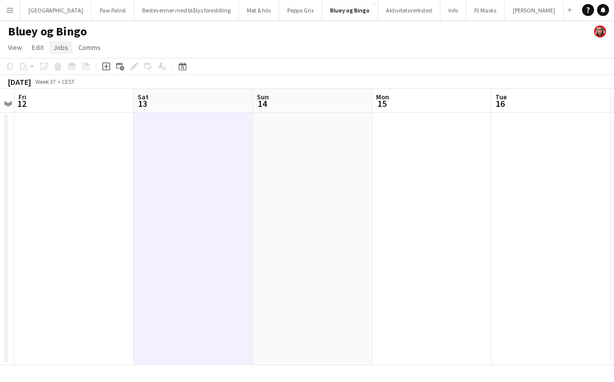
click at [68, 47] on link "Jobs" at bounding box center [60, 47] width 23 height 13
click at [73, 73] on span "New Job" at bounding box center [71, 68] width 26 height 9
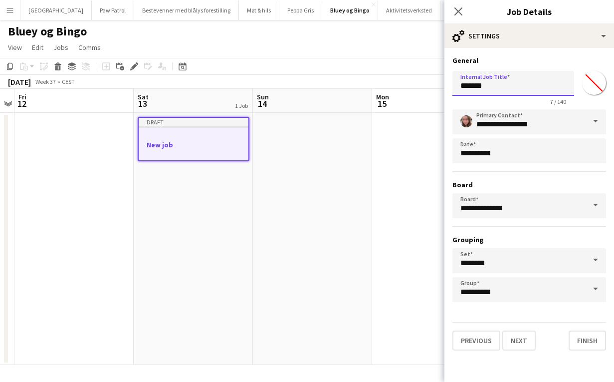
drag, startPoint x: 495, startPoint y: 81, endPoint x: 397, endPoint y: 80, distance: 97.8
click at [399, 81] on body "Menu Boards Boards Boards All jobs Status Workforce Workforce My Workforce Recr…" at bounding box center [307, 191] width 614 height 382
type input "**********"
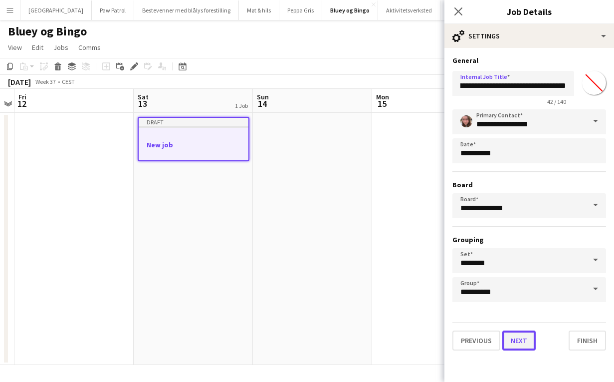
click at [523, 341] on button "Next" at bounding box center [518, 340] width 33 height 20
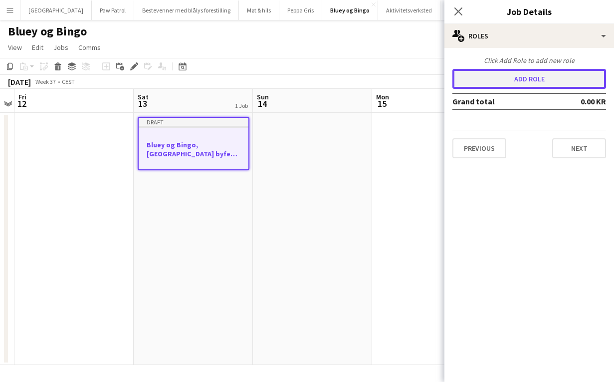
click at [535, 82] on button "Add role" at bounding box center [529, 79] width 154 height 20
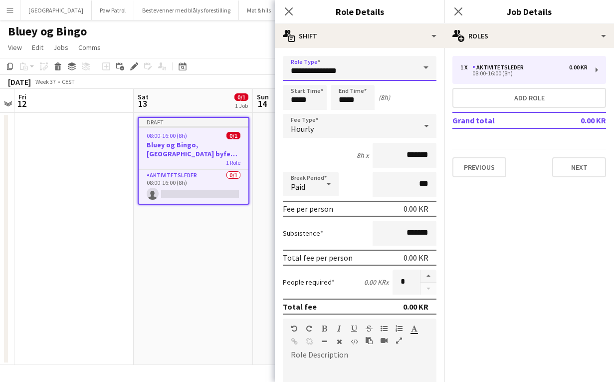
click at [402, 70] on input "**********" at bounding box center [360, 68] width 154 height 25
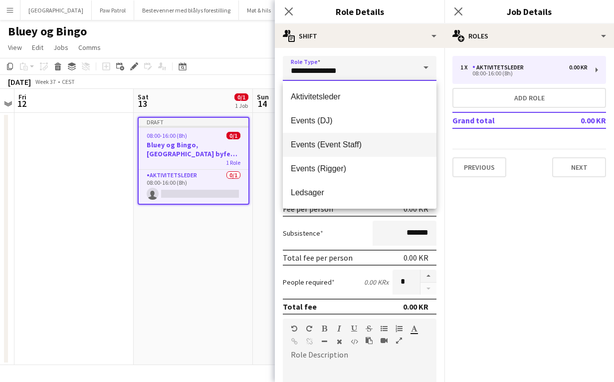
scroll to position [48, 0]
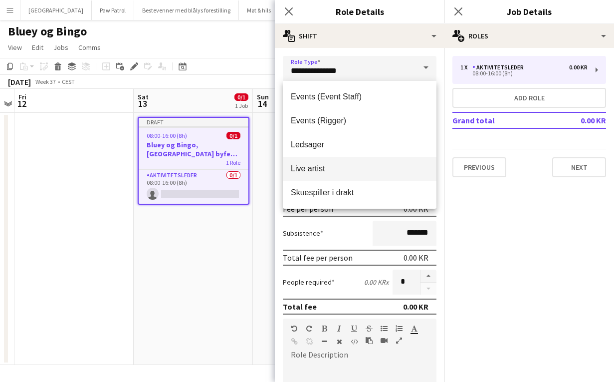
click at [350, 176] on mat-option "Live artist" at bounding box center [360, 169] width 154 height 24
type input "**********"
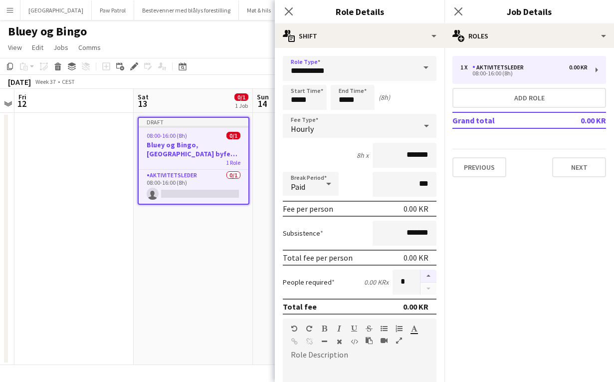
click at [430, 280] on button "button" at bounding box center [428, 275] width 16 height 13
type input "*"
drag, startPoint x: 318, startPoint y: 99, endPoint x: 240, endPoint y: 96, distance: 77.4
click at [247, 97] on body "Menu Boards Boards Boards All jobs Status Workforce Workforce My Workforce Recr…" at bounding box center [307, 191] width 614 height 382
type input "*****"
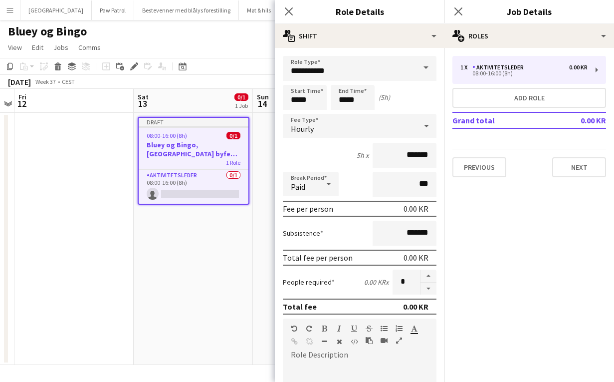
click at [315, 155] on div "5h x *******" at bounding box center [360, 155] width 154 height 25
drag, startPoint x: 357, startPoint y: 100, endPoint x: 332, endPoint y: 100, distance: 25.4
click at [332, 100] on input "*****" at bounding box center [353, 97] width 44 height 25
type input "*****"
click at [319, 119] on div "Hourly" at bounding box center [350, 126] width 134 height 24
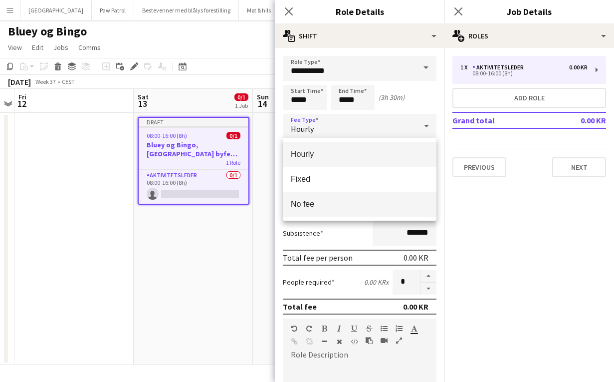
click at [312, 210] on mat-option "No fee" at bounding box center [360, 204] width 154 height 25
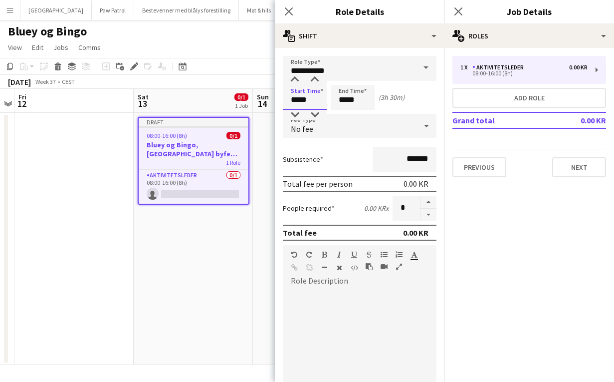
click at [301, 100] on input "*****" at bounding box center [305, 97] width 44 height 25
type input "*****"
click at [336, 154] on div "Subsistence *******" at bounding box center [360, 159] width 154 height 25
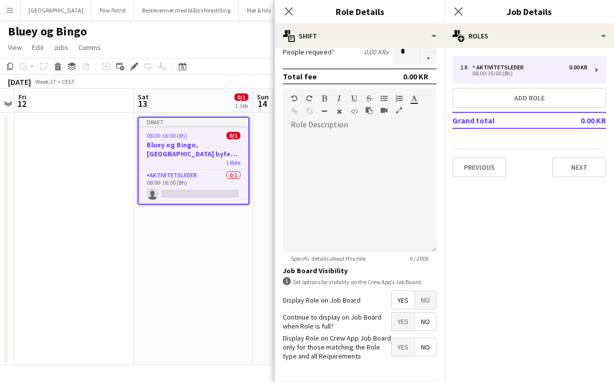
scroll to position [191, 0]
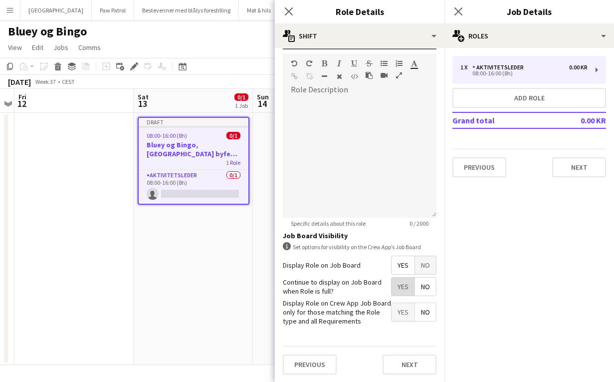
click at [399, 285] on span "Yes" at bounding box center [403, 286] width 23 height 18
click at [396, 365] on button "Next" at bounding box center [410, 364] width 54 height 20
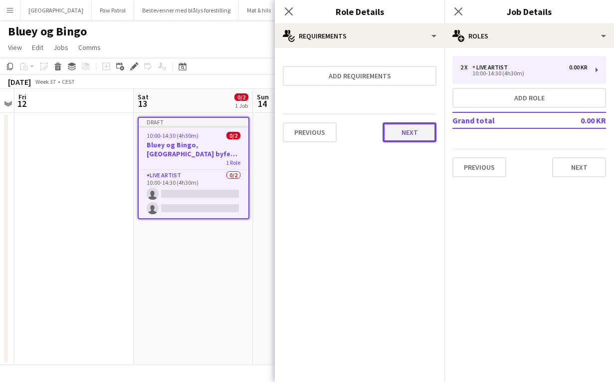
click at [412, 142] on button "Next" at bounding box center [410, 132] width 54 height 20
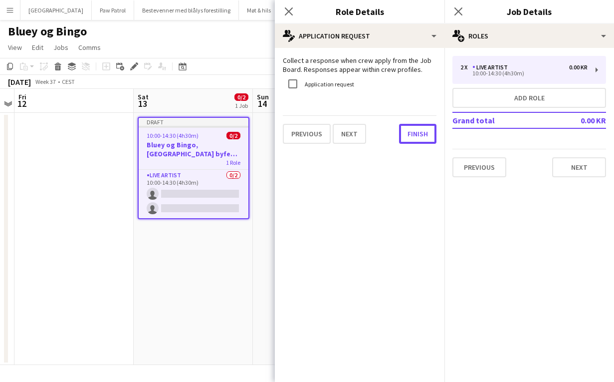
click at [412, 142] on button "Finish" at bounding box center [417, 134] width 37 height 20
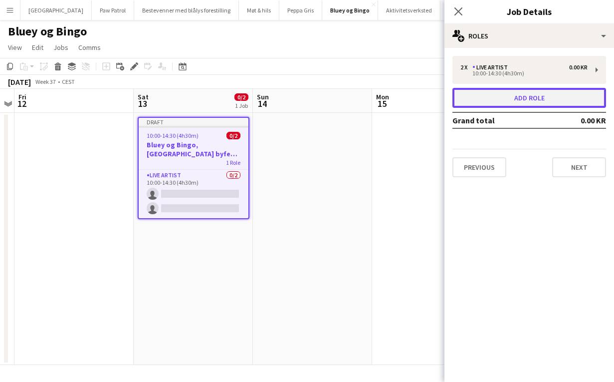
click at [486, 93] on button "Add role" at bounding box center [529, 98] width 154 height 20
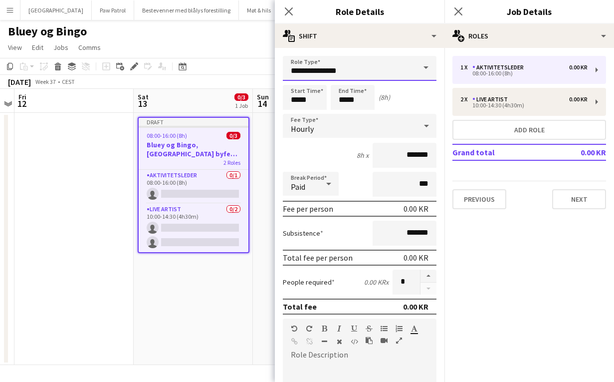
click at [364, 63] on input "**********" at bounding box center [360, 68] width 154 height 25
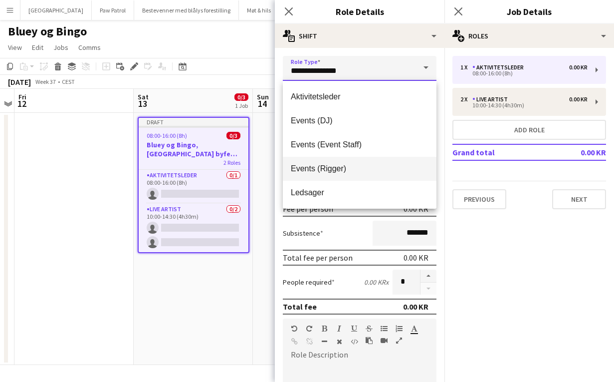
scroll to position [48, 0]
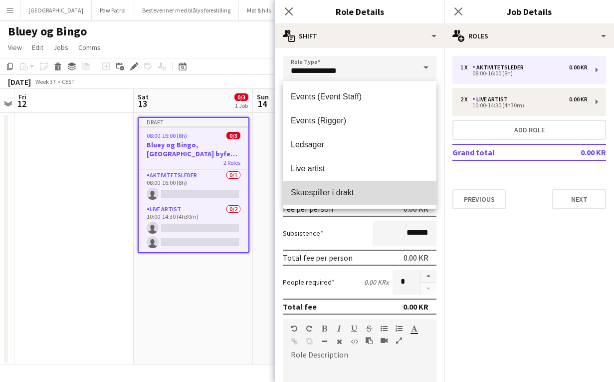
click at [360, 193] on span "Skuespiller i drakt" at bounding box center [360, 192] width 138 height 9
type input "**********"
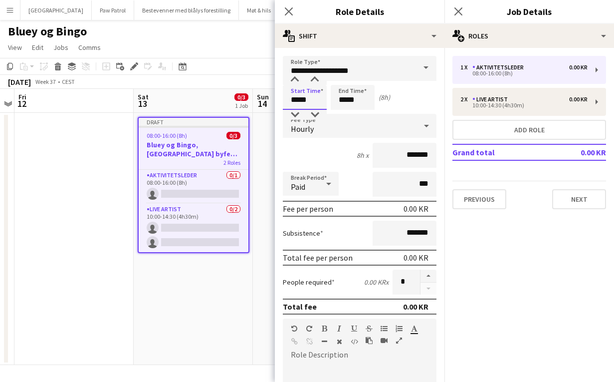
drag, startPoint x: 322, startPoint y: 100, endPoint x: 274, endPoint y: 101, distance: 47.9
click at [276, 101] on form "**********" at bounding box center [360, 351] width 170 height 591
type input "*****"
click at [307, 153] on div "4h 30m x *******" at bounding box center [360, 155] width 154 height 25
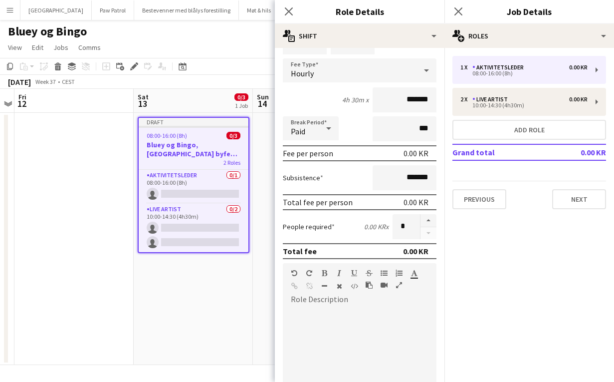
scroll to position [102, 0]
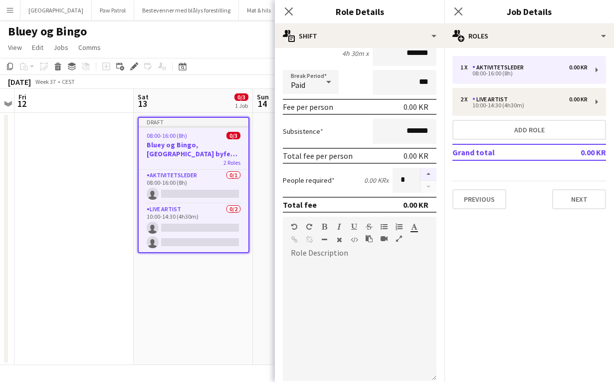
click at [429, 178] on button "button" at bounding box center [428, 174] width 16 height 13
type input "*"
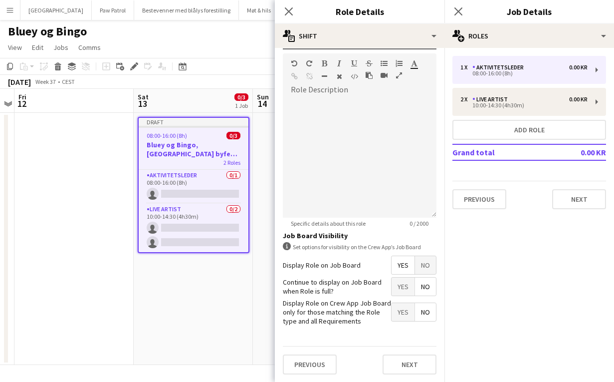
click at [400, 291] on span "Yes" at bounding box center [403, 286] width 23 height 18
click at [412, 364] on button "Next" at bounding box center [410, 364] width 54 height 20
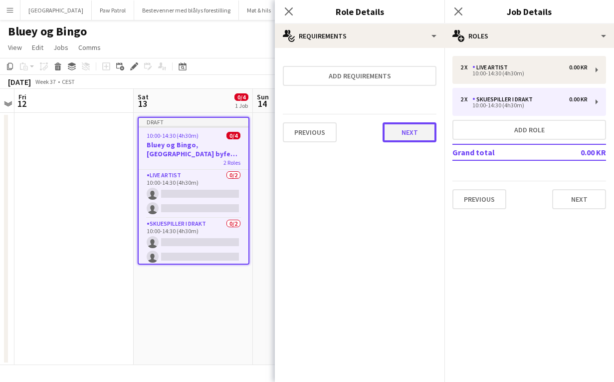
click at [412, 125] on button "Next" at bounding box center [410, 132] width 54 height 20
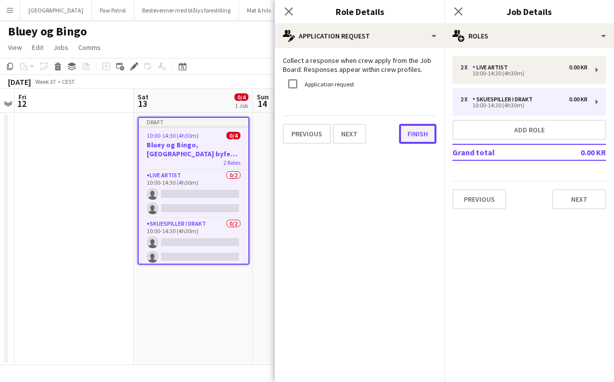
click at [414, 130] on button "Finish" at bounding box center [417, 134] width 37 height 20
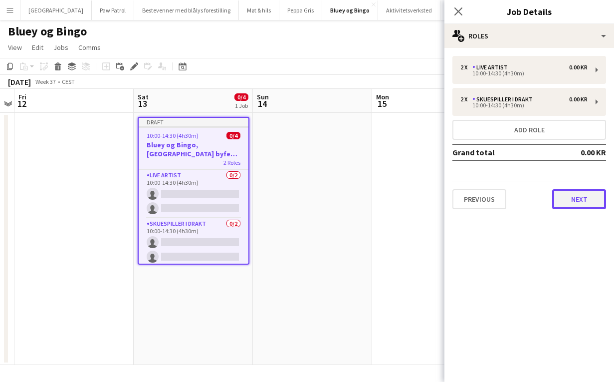
click at [581, 208] on button "Next" at bounding box center [579, 199] width 54 height 20
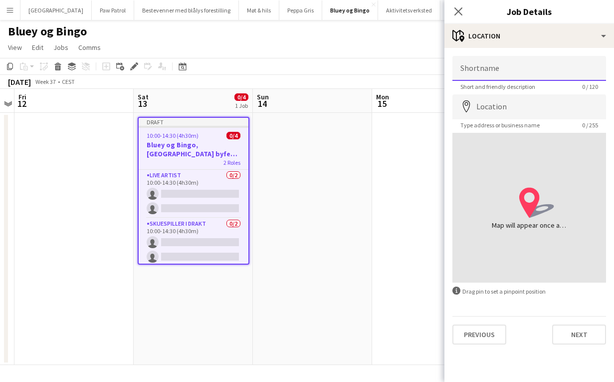
click at [517, 77] on input "Shortname" at bounding box center [529, 68] width 154 height 25
type input "**********"
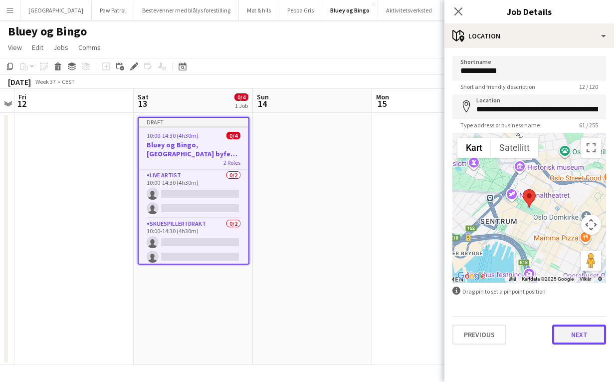
click at [572, 334] on button "Next" at bounding box center [579, 334] width 54 height 20
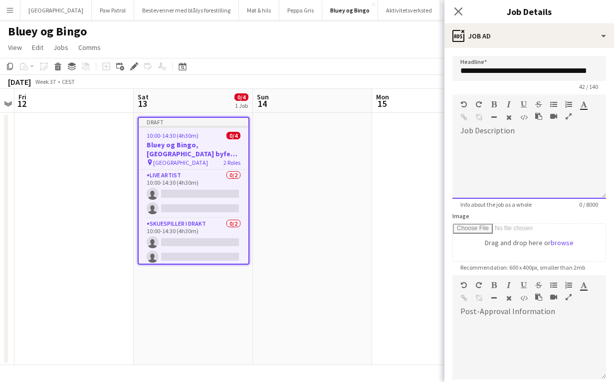
click at [522, 128] on div "default Heading 1 Heading 2 Heading 3 Heading 4 Heading 5 Heading 6 Heading 7 P…" at bounding box center [529, 112] width 154 height 37
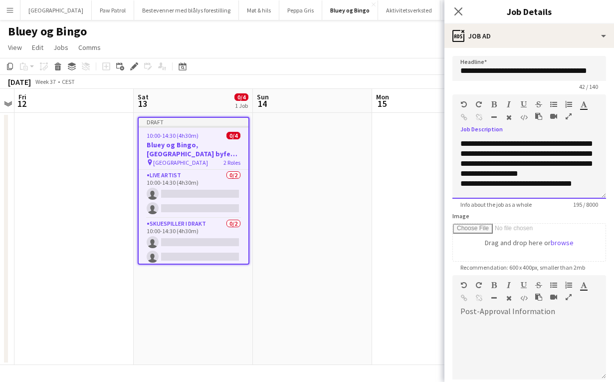
scroll to position [111, 0]
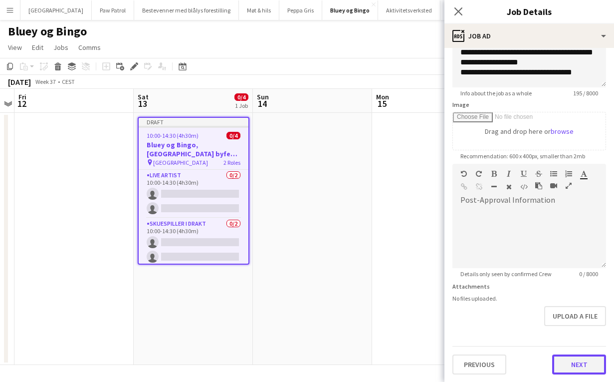
click at [574, 360] on button "Next" at bounding box center [579, 364] width 54 height 20
type input "*******"
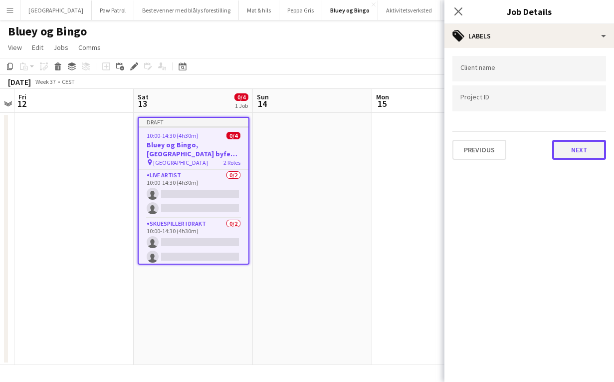
click at [575, 156] on button "Next" at bounding box center [579, 150] width 54 height 20
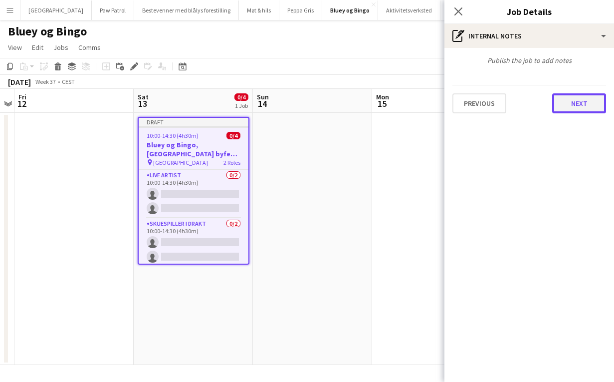
click at [578, 95] on button "Next" at bounding box center [579, 103] width 54 height 20
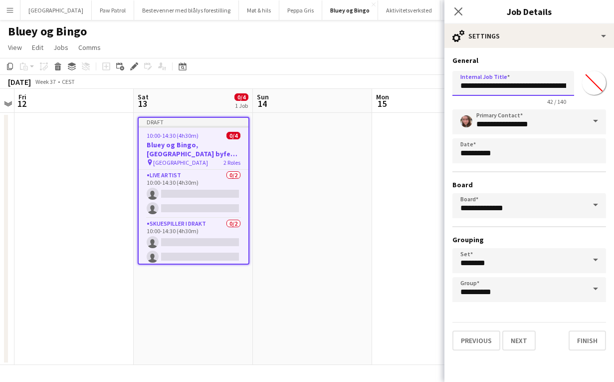
click at [511, 86] on input "**********" at bounding box center [513, 83] width 122 height 25
type input "**********"
click at [583, 337] on button "Finish" at bounding box center [587, 340] width 37 height 20
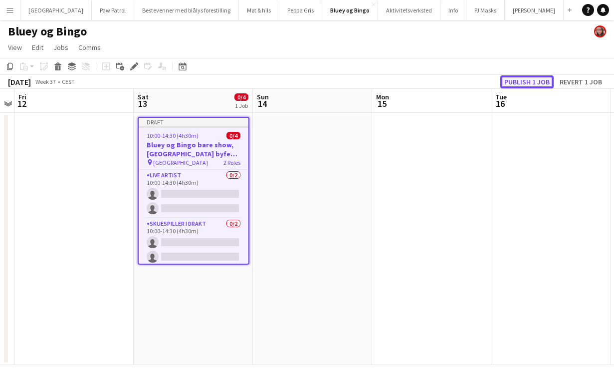
click at [517, 82] on button "Publish 1 job" at bounding box center [526, 81] width 53 height 13
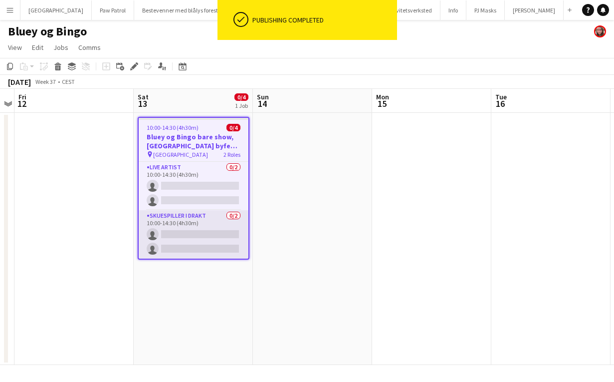
click at [187, 216] on app-card-role "Skuespiller i drakt 0/2 10:00-14:30 (4h30m) single-neutral-actions single-neutr…" at bounding box center [194, 234] width 110 height 48
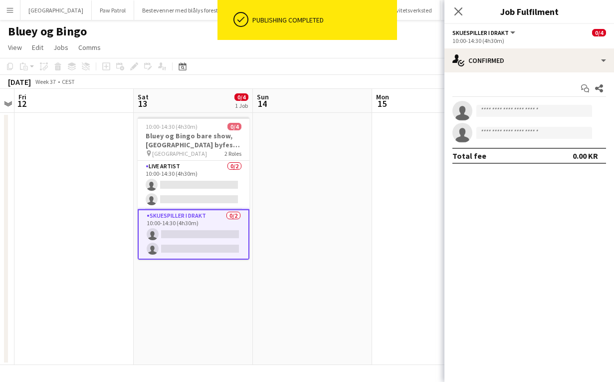
click at [309, 144] on app-date-cell at bounding box center [312, 239] width 119 height 252
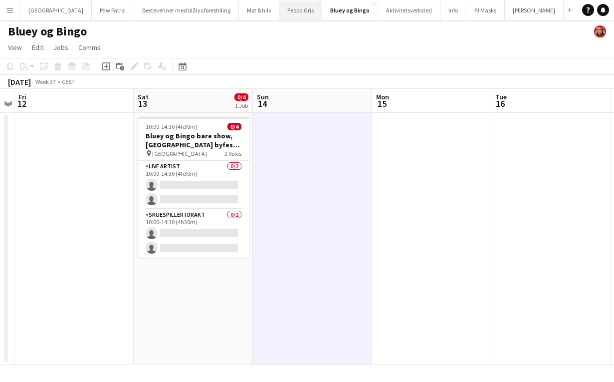
click at [282, 14] on button "Peppa Gris Close" at bounding box center [300, 9] width 43 height 19
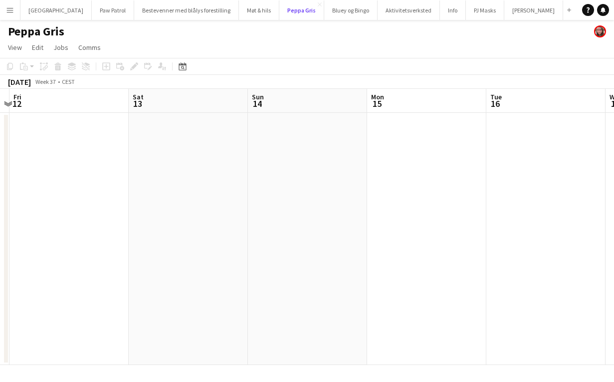
scroll to position [0, 228]
click at [302, 168] on app-date-cell at bounding box center [308, 239] width 119 height 252
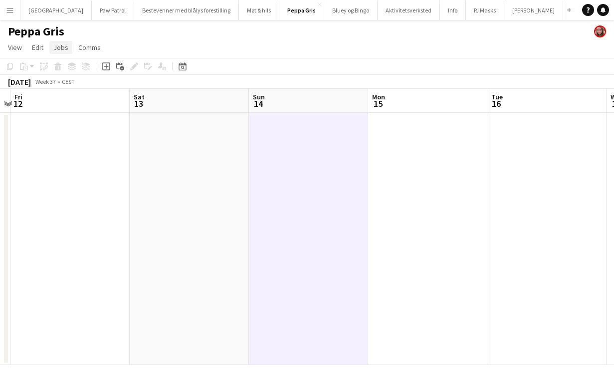
click at [63, 45] on span "Jobs" at bounding box center [60, 47] width 15 height 9
click at [67, 65] on span "New Job" at bounding box center [71, 68] width 26 height 9
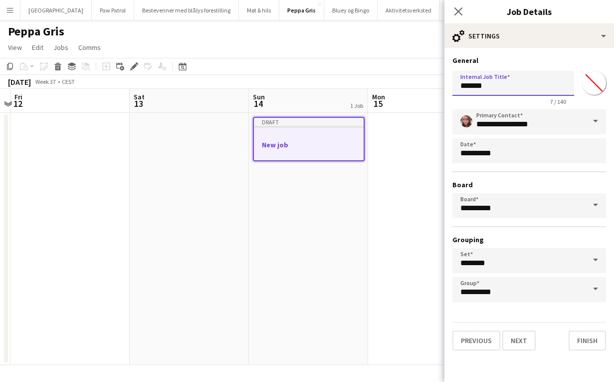
drag, startPoint x: 495, startPoint y: 88, endPoint x: 382, endPoint y: 87, distance: 112.7
click at [383, 87] on body "Menu Boards Boards Boards All jobs Status Workforce Workforce My Workforce Recr…" at bounding box center [307, 191] width 614 height 382
type input "**********"
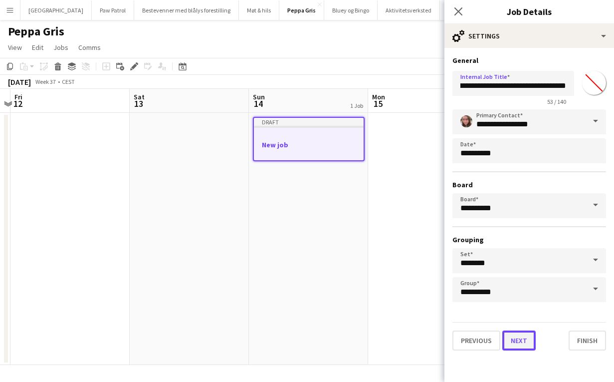
click at [522, 343] on button "Next" at bounding box center [518, 340] width 33 height 20
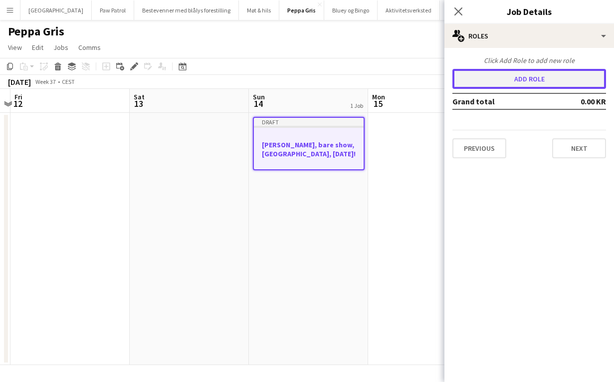
click at [525, 81] on button "Add role" at bounding box center [529, 79] width 154 height 20
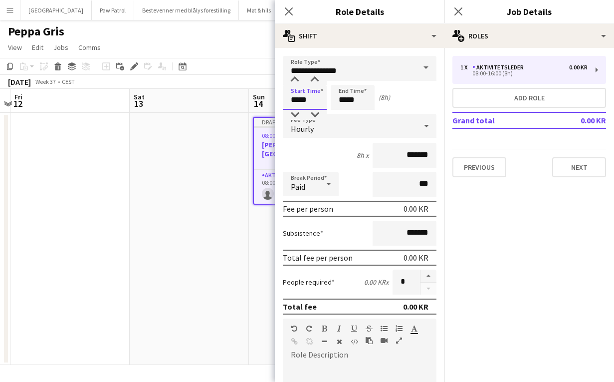
drag, startPoint x: 318, startPoint y: 99, endPoint x: 241, endPoint y: 92, distance: 77.1
click at [241, 93] on body "Menu Boards Boards Boards All jobs Status Workforce Workforce My Workforce Recr…" at bounding box center [307, 191] width 614 height 382
type input "*****"
click at [311, 154] on div "4h 30m x *******" at bounding box center [360, 155] width 154 height 25
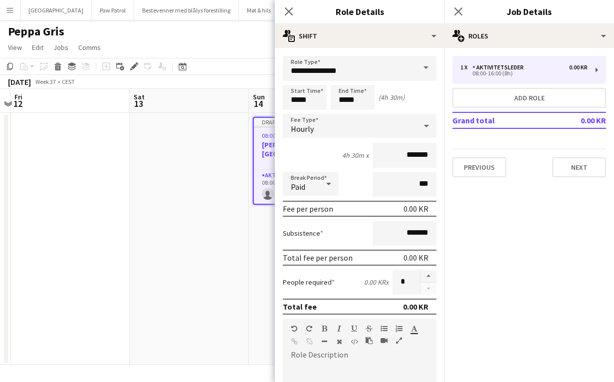
click at [424, 126] on icon at bounding box center [426, 126] width 12 height 20
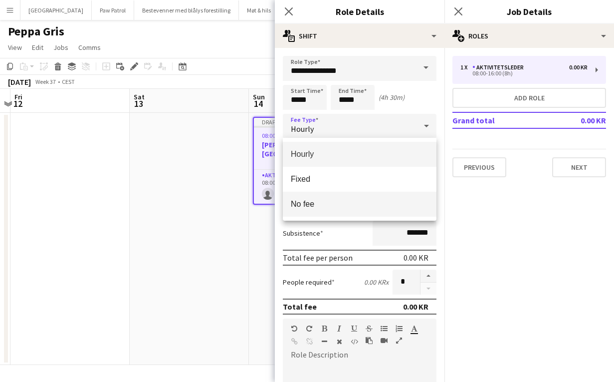
click at [379, 203] on span "No fee" at bounding box center [360, 203] width 138 height 9
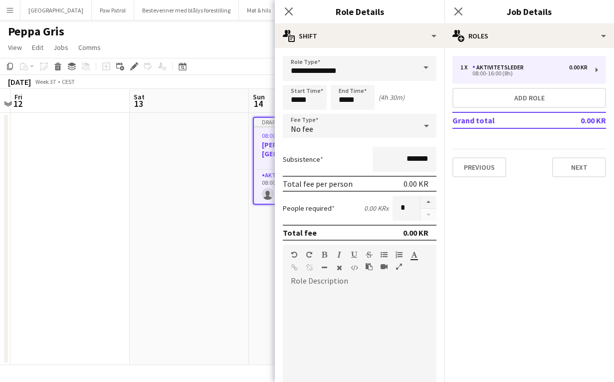
click at [419, 69] on span at bounding box center [425, 68] width 21 height 24
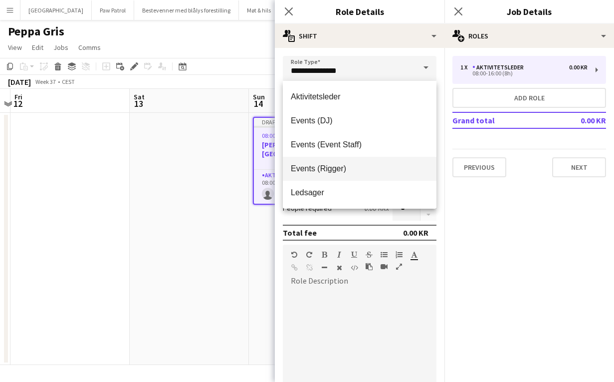
scroll to position [48, 0]
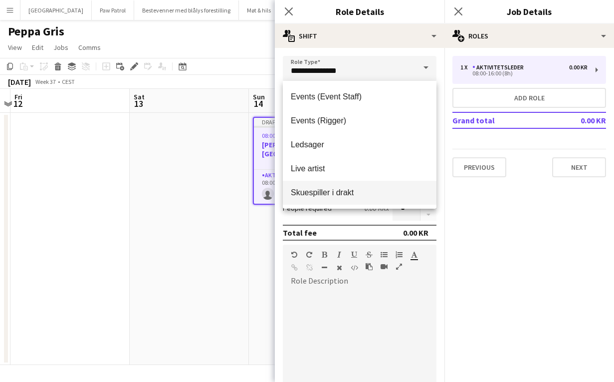
click at [391, 187] on mat-option "Skuespiller i drakt" at bounding box center [360, 193] width 154 height 24
type input "**********"
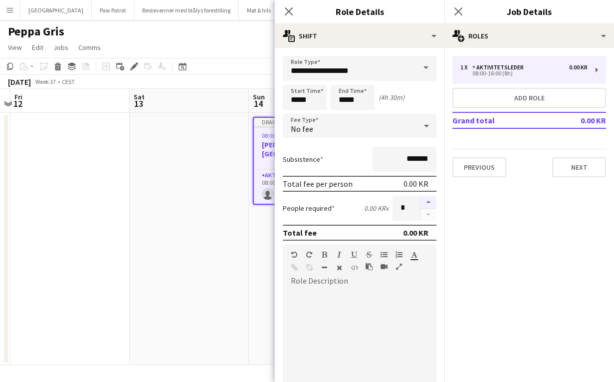
click at [431, 203] on button "button" at bounding box center [428, 202] width 16 height 13
type input "*"
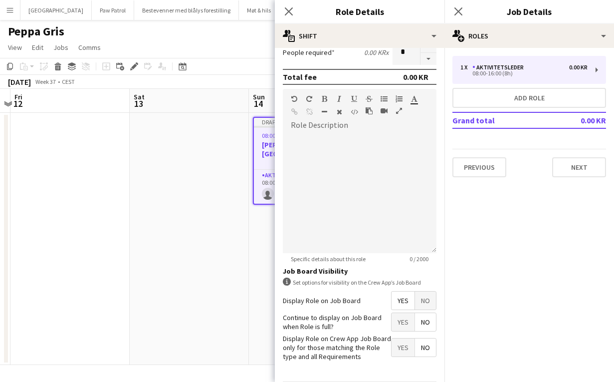
scroll to position [191, 0]
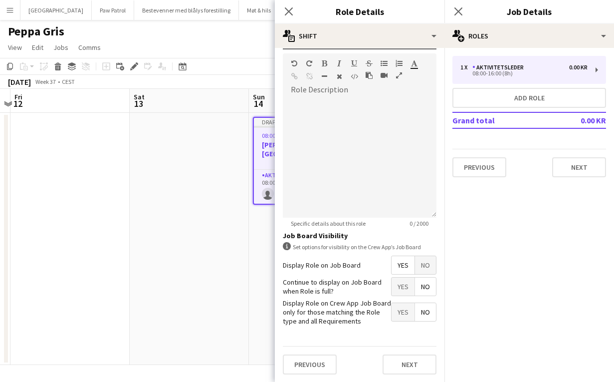
click at [400, 285] on span "Yes" at bounding box center [403, 286] width 23 height 18
click at [401, 362] on button "Next" at bounding box center [410, 364] width 54 height 20
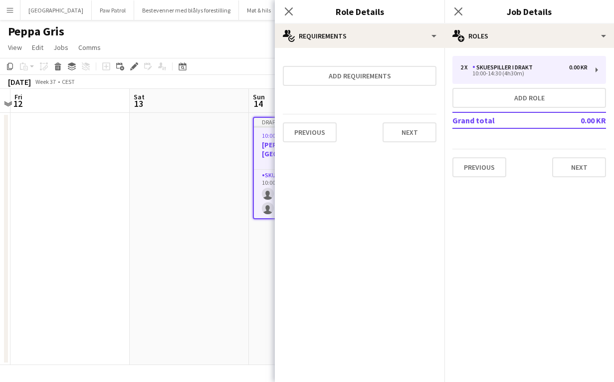
scroll to position [0, 0]
click at [394, 135] on button "Next" at bounding box center [410, 132] width 54 height 20
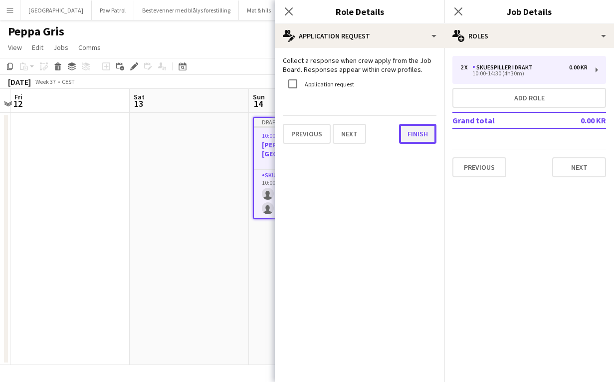
click at [413, 132] on button "Finish" at bounding box center [417, 134] width 37 height 20
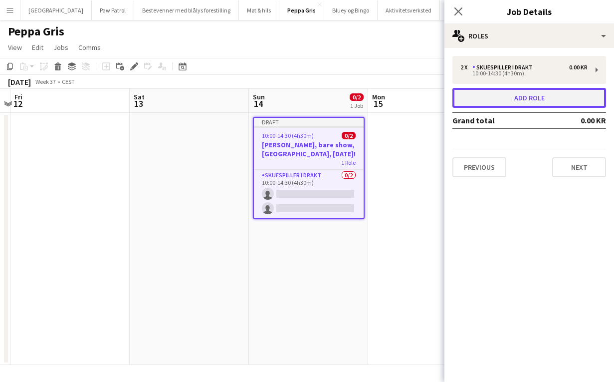
click at [523, 93] on button "Add role" at bounding box center [529, 98] width 154 height 20
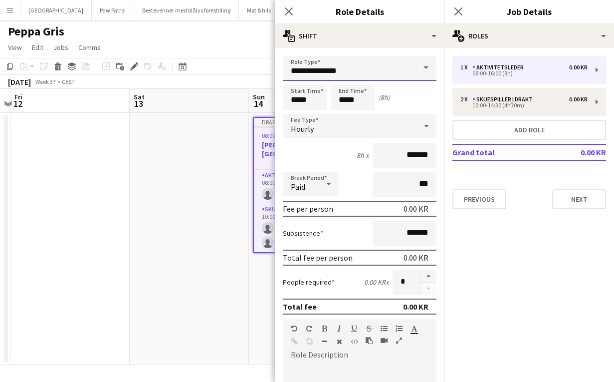
click at [397, 66] on input "**********" at bounding box center [360, 68] width 154 height 25
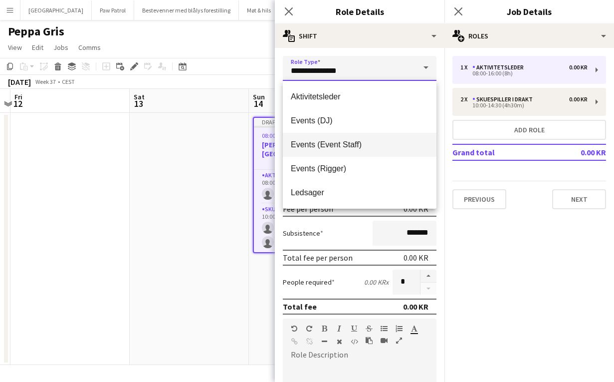
scroll to position [48, 0]
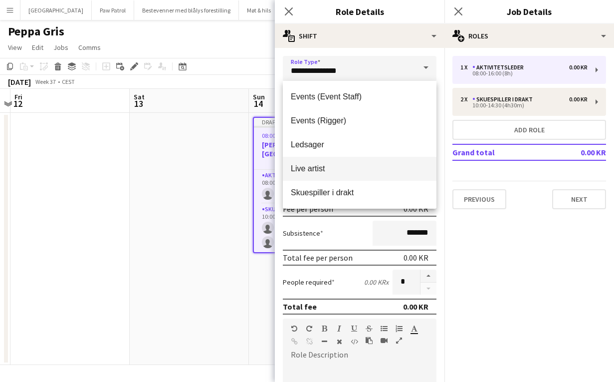
click at [347, 168] on span "Live artist" at bounding box center [360, 168] width 138 height 9
type input "**********"
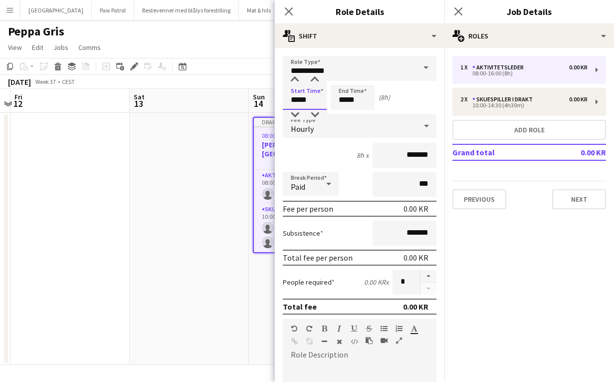
drag, startPoint x: 317, startPoint y: 100, endPoint x: 229, endPoint y: 94, distance: 87.5
click at [230, 95] on body "Menu Boards Boards Boards All jobs Status Workforce Workforce My Workforce Recr…" at bounding box center [307, 191] width 614 height 382
type input "*****"
click at [317, 129] on div "Hourly" at bounding box center [350, 126] width 134 height 24
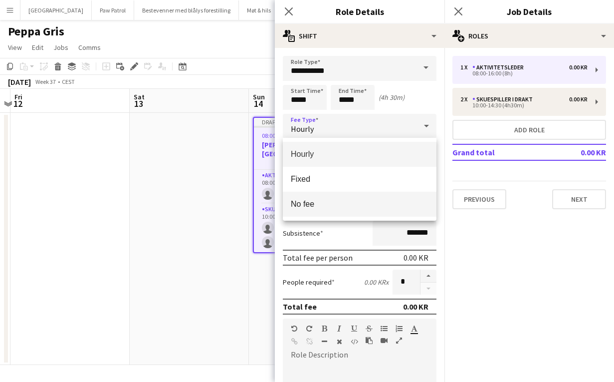
click at [314, 200] on span "No fee" at bounding box center [360, 203] width 138 height 9
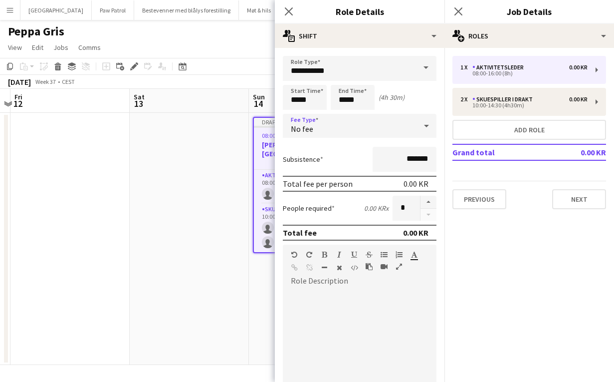
scroll to position [191, 0]
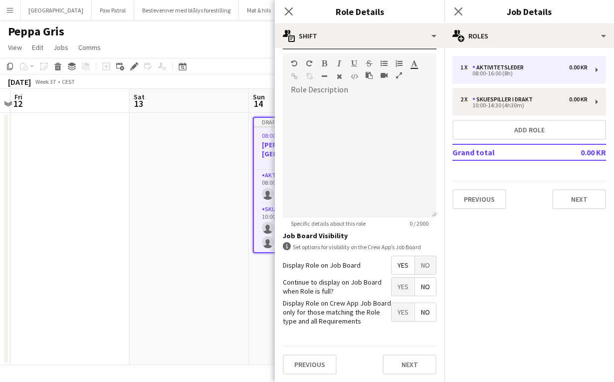
click at [405, 289] on span "Yes" at bounding box center [403, 286] width 23 height 18
click at [405, 366] on button "Next" at bounding box center [410, 364] width 54 height 20
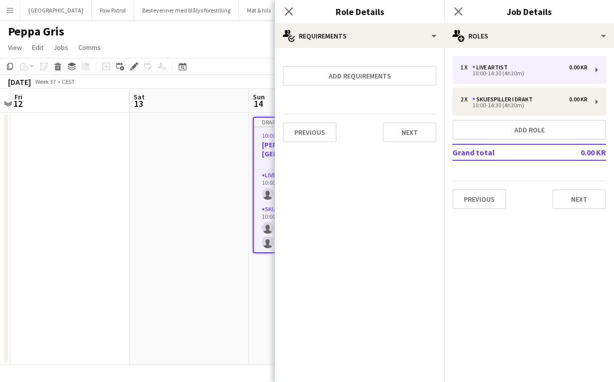
scroll to position [0, 0]
click at [417, 124] on button "Next" at bounding box center [410, 132] width 54 height 20
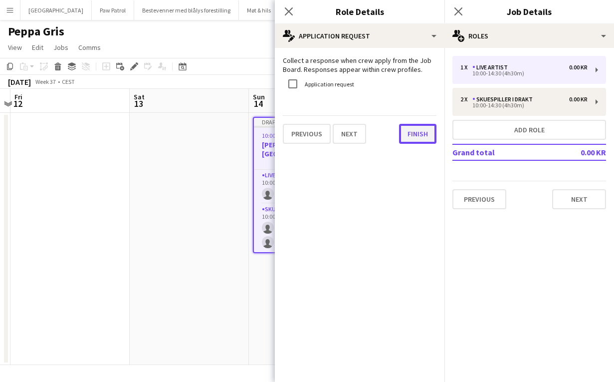
click at [417, 132] on button "Finish" at bounding box center [417, 134] width 37 height 20
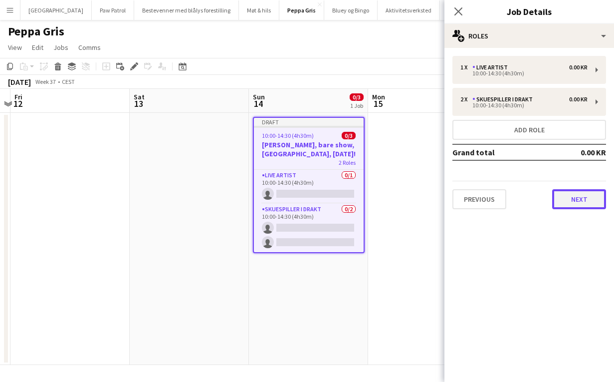
click at [574, 200] on button "Next" at bounding box center [579, 199] width 54 height 20
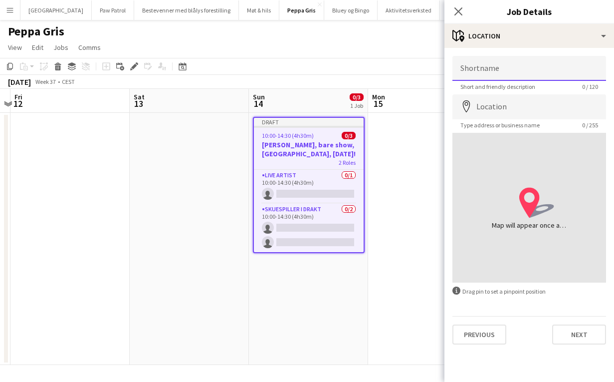
click at [503, 70] on input "Shortname" at bounding box center [529, 68] width 154 height 25
type input "**********"
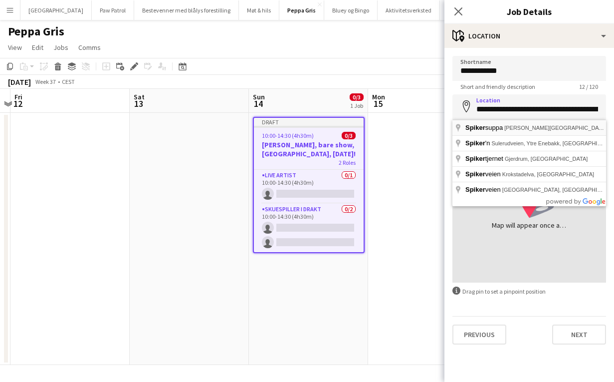
type input "**********"
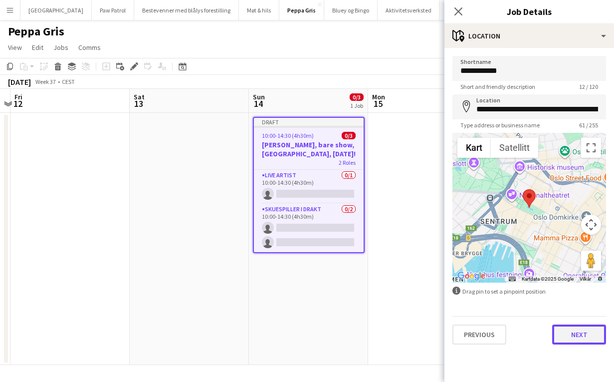
click at [588, 327] on button "Next" at bounding box center [579, 334] width 54 height 20
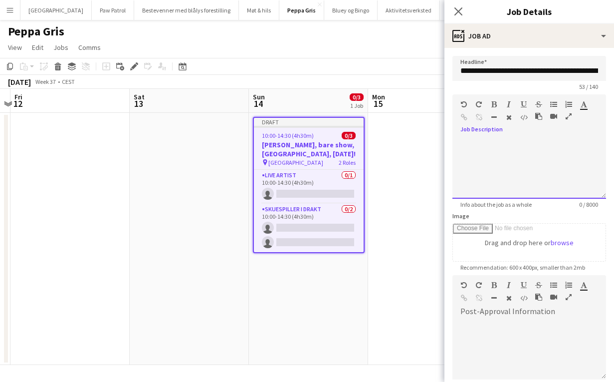
click at [522, 148] on div at bounding box center [529, 169] width 154 height 60
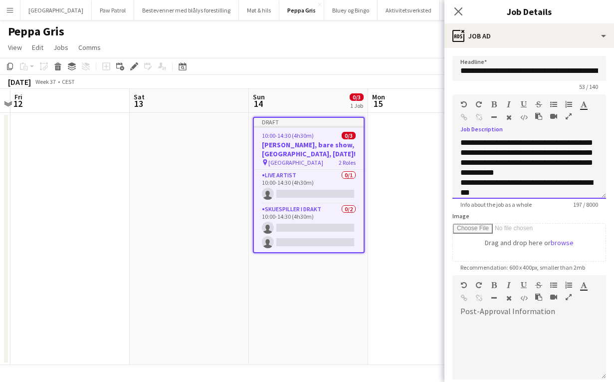
scroll to position [111, 0]
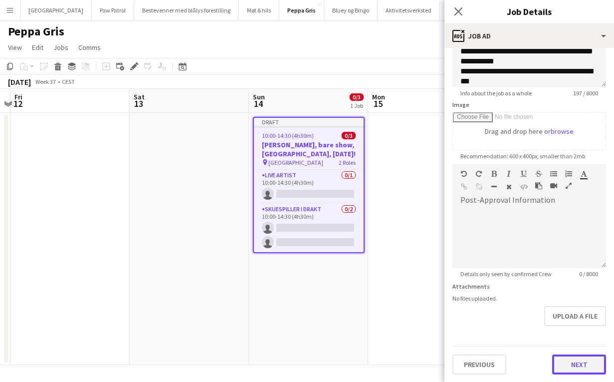
click at [569, 367] on button "Next" at bounding box center [579, 364] width 54 height 20
type input "*******"
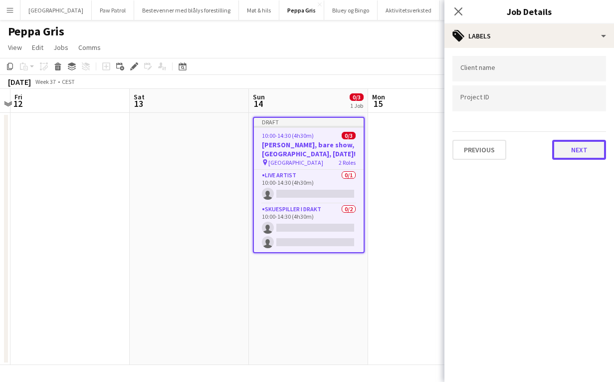
click at [573, 151] on button "Next" at bounding box center [579, 150] width 54 height 20
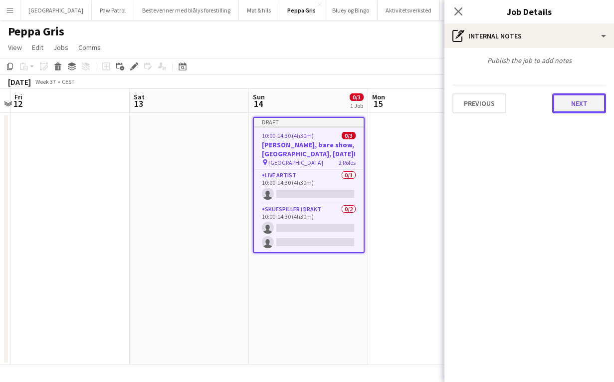
click at [582, 95] on button "Next" at bounding box center [579, 103] width 54 height 20
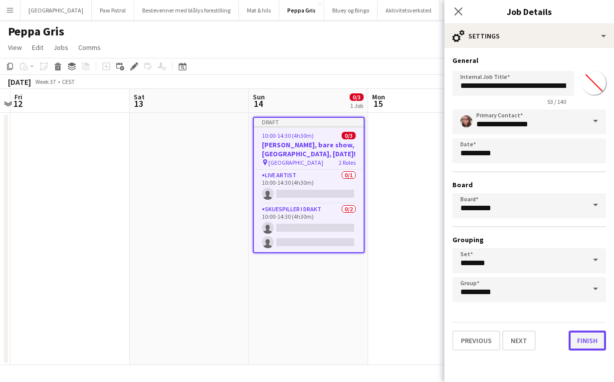
click at [585, 344] on button "Finish" at bounding box center [587, 340] width 37 height 20
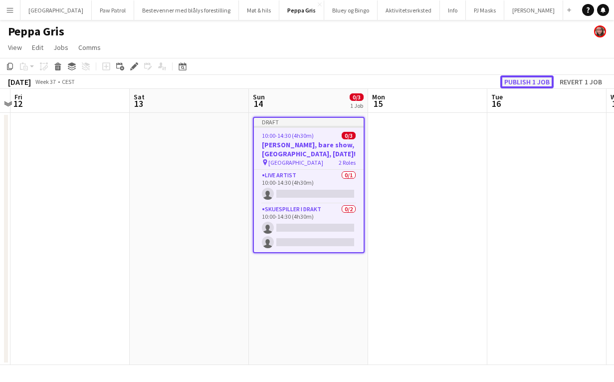
click at [509, 81] on button "Publish 1 job" at bounding box center [526, 81] width 53 height 13
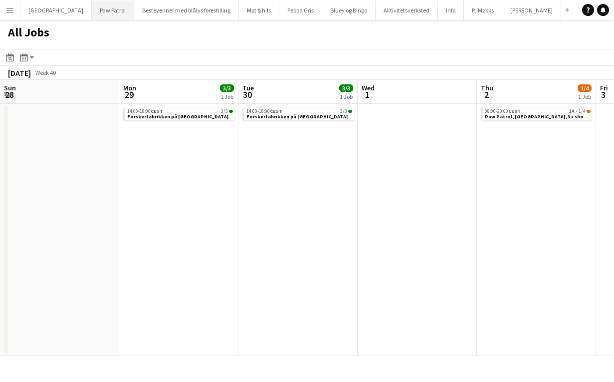
scroll to position [0, 266]
